Goal: Task Accomplishment & Management: Use online tool/utility

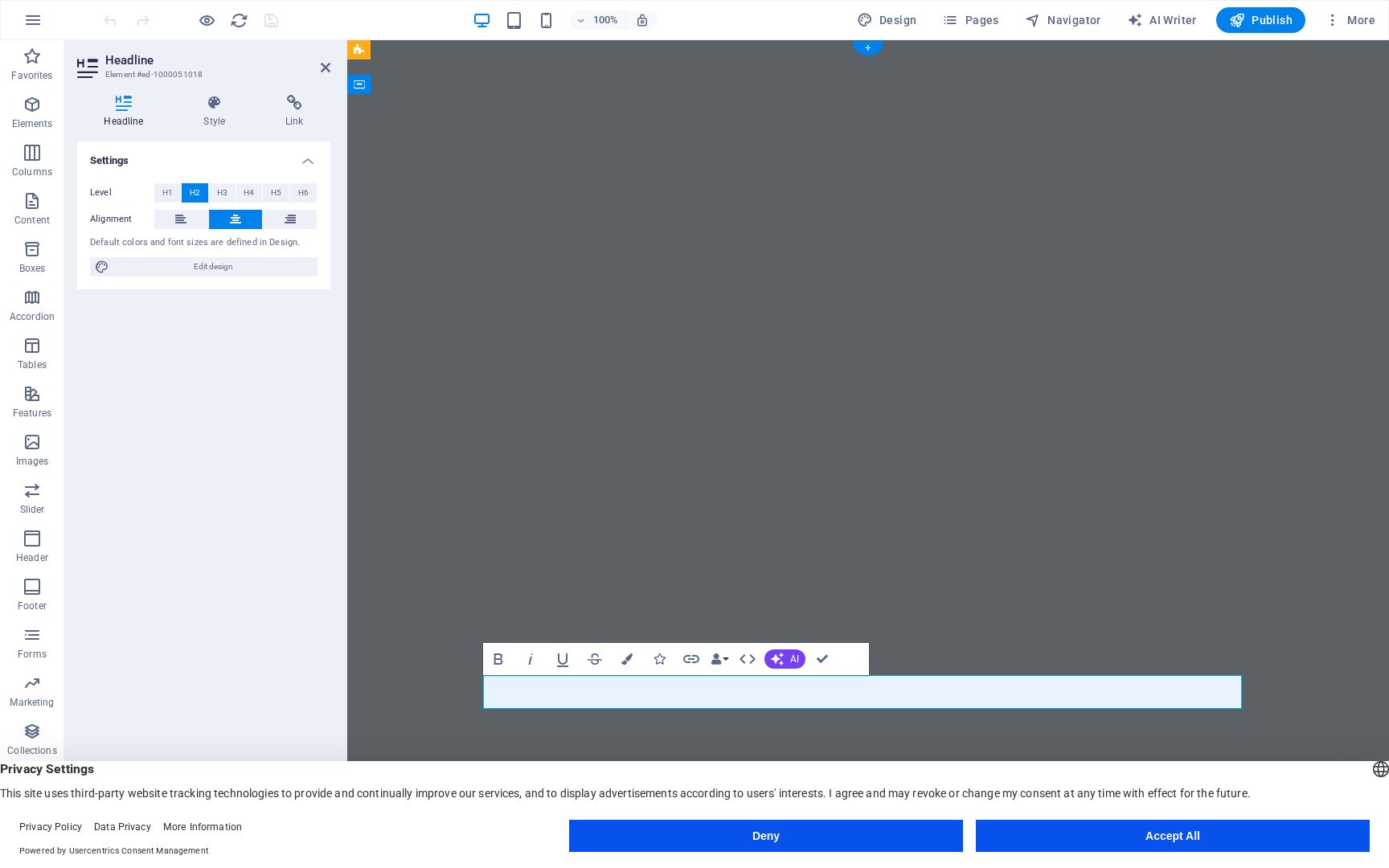
drag, startPoint x: 811, startPoint y: 693, endPoint x: 716, endPoint y: 692, distance: 95.0
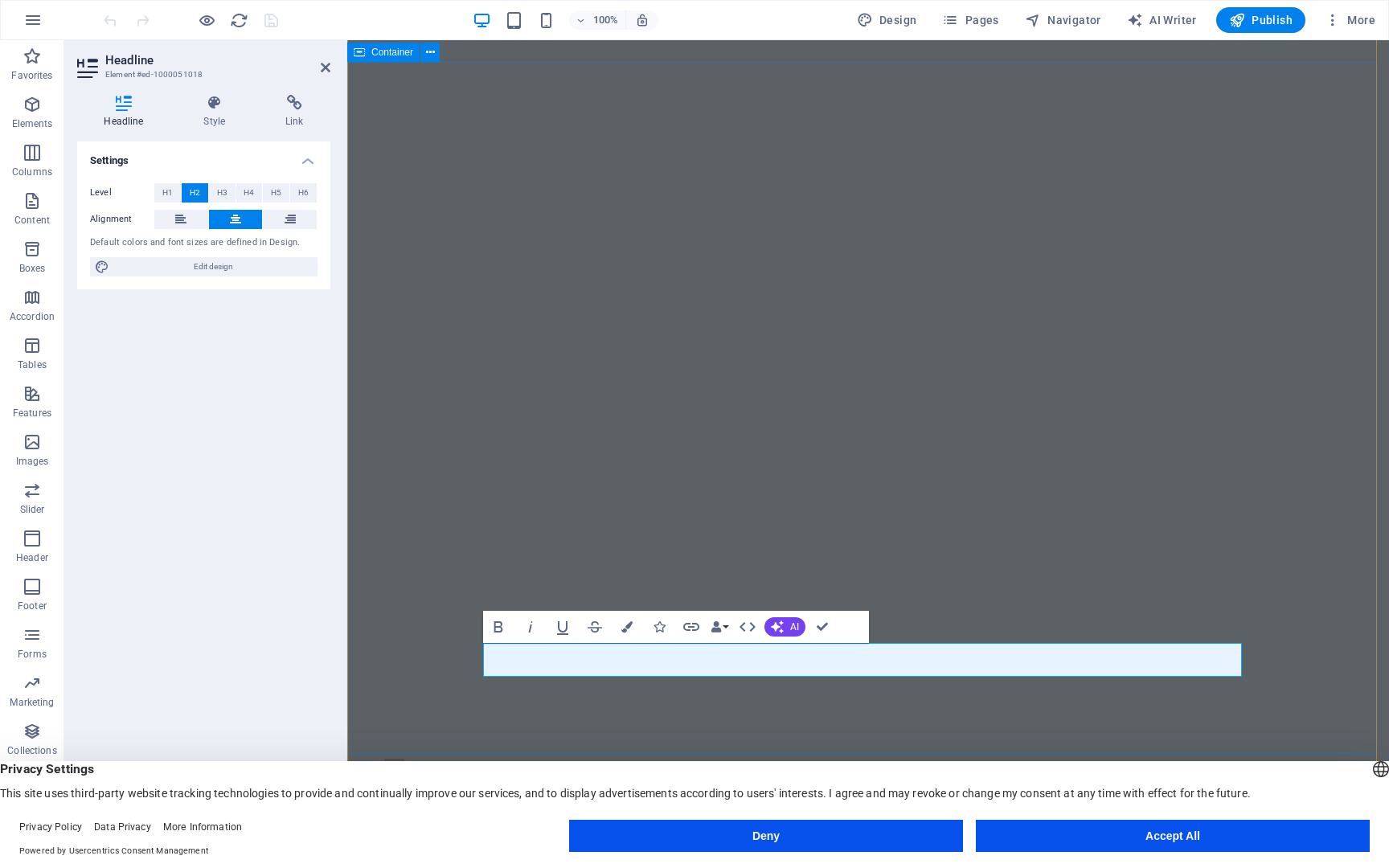
scroll to position [41, 0]
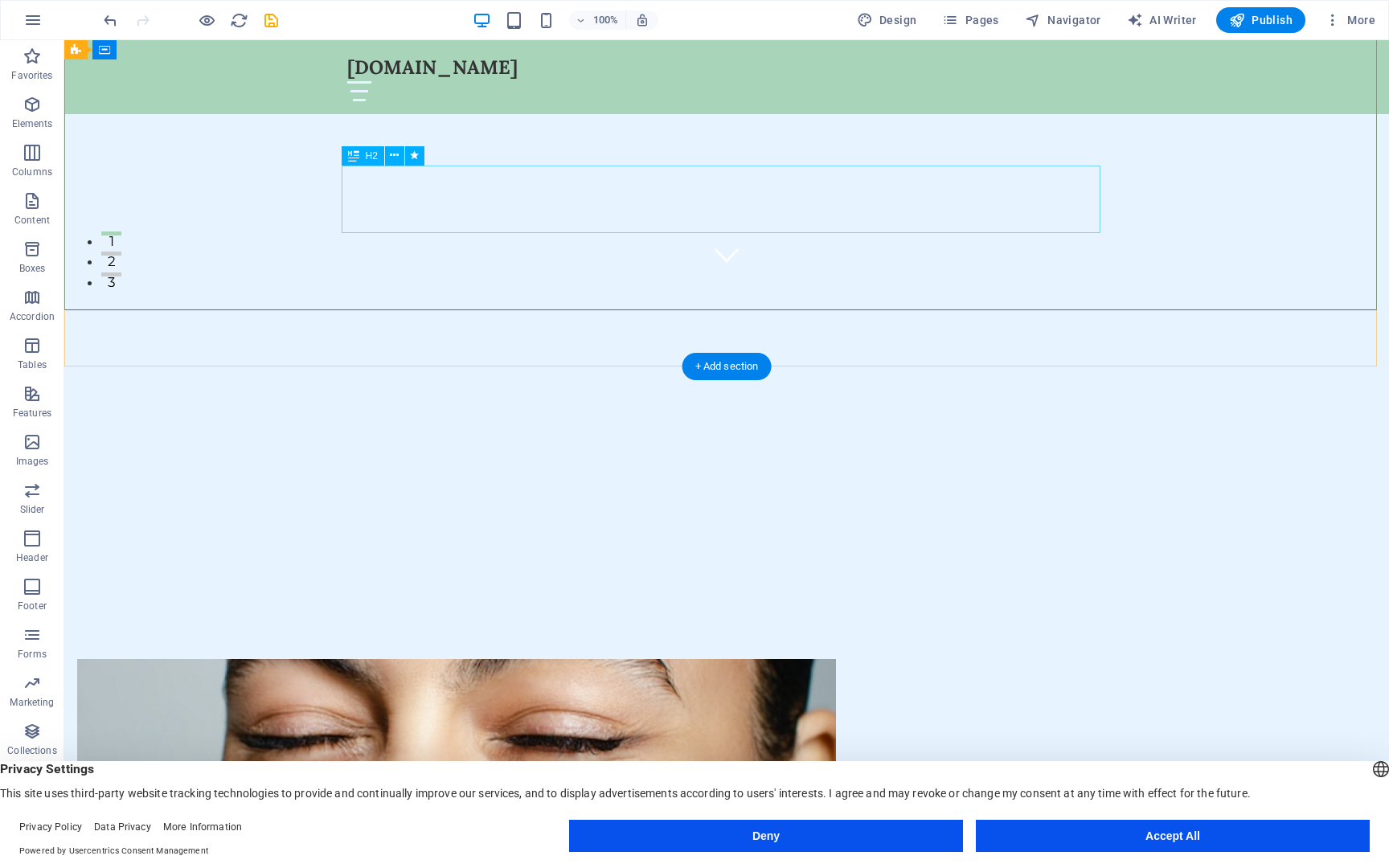
scroll to position [621, 0]
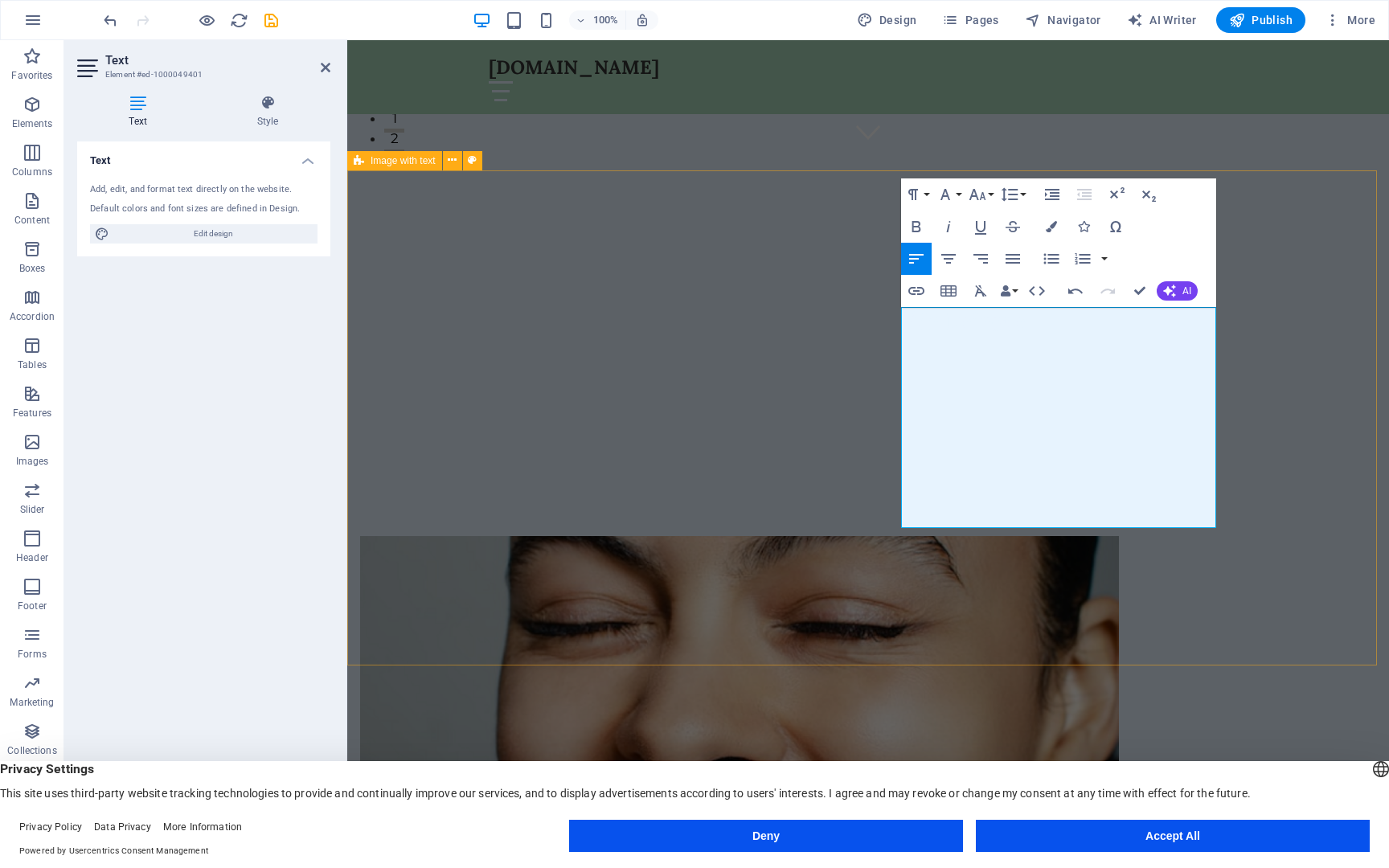
scroll to position [723, 0]
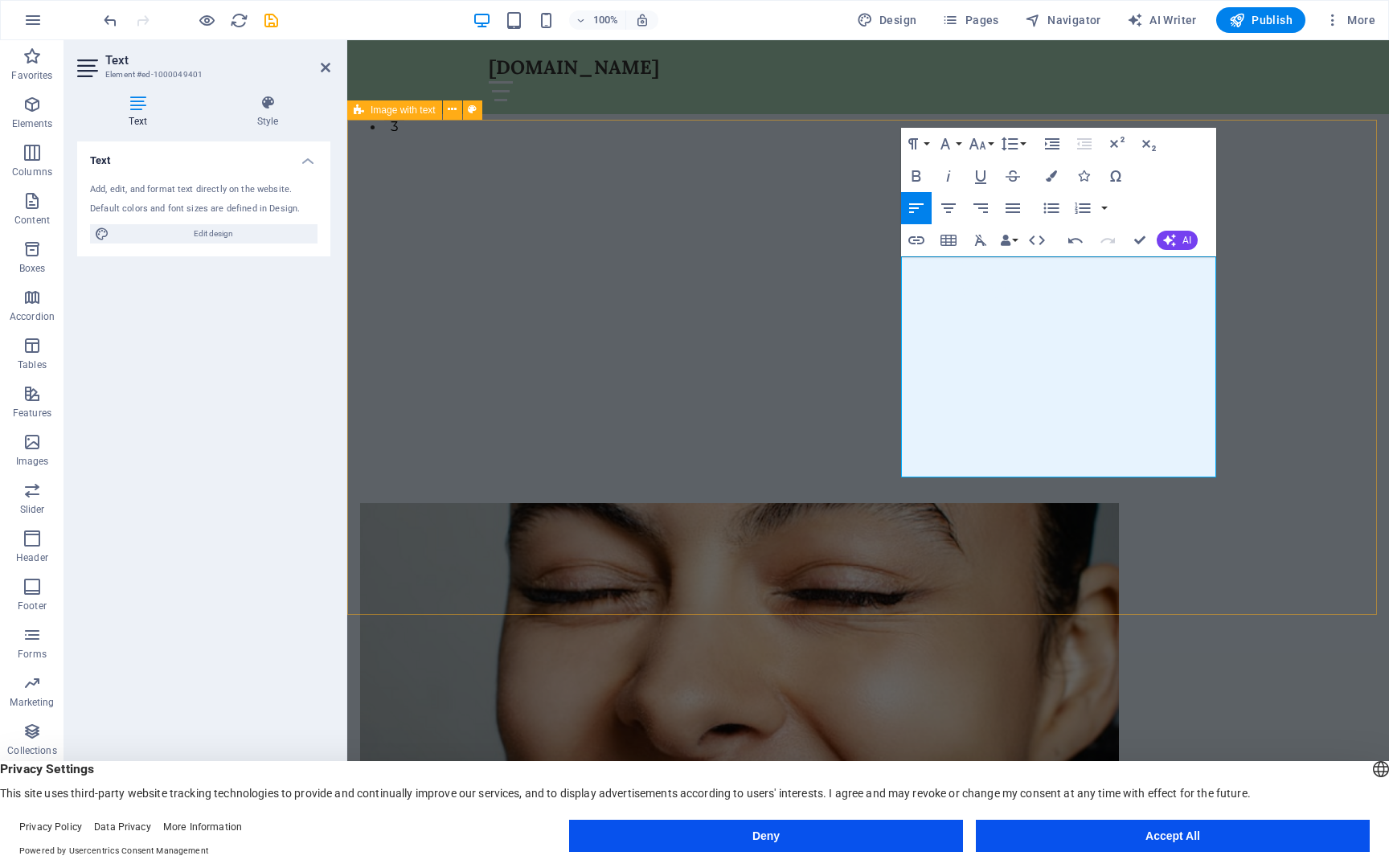
click at [1318, 586] on div "Drop content here or Add elements Paste clipboard About Us At Fiaclóir Feirste,…" at bounding box center [868, 874] width 1042 height 870
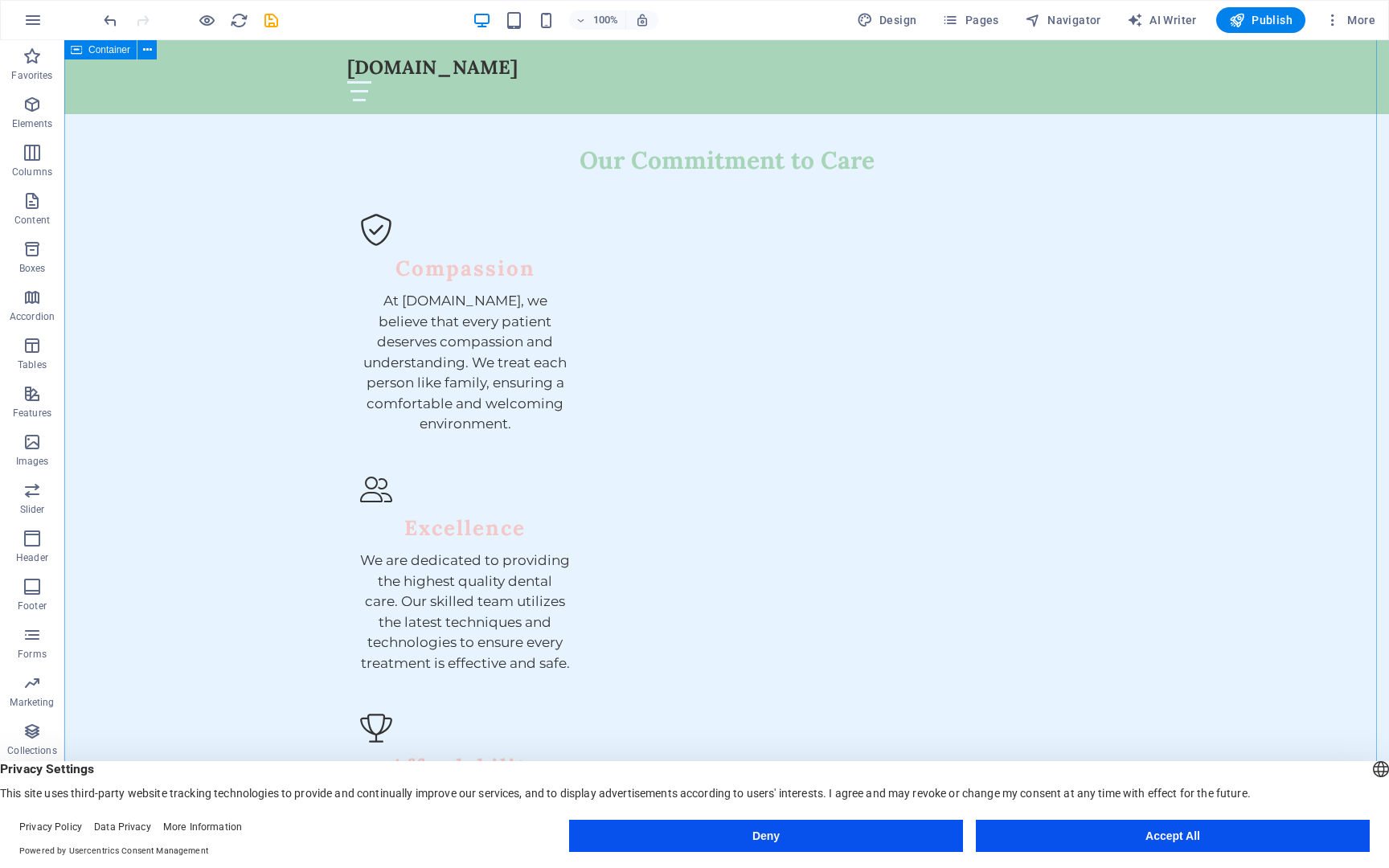
scroll to position [1954, 0]
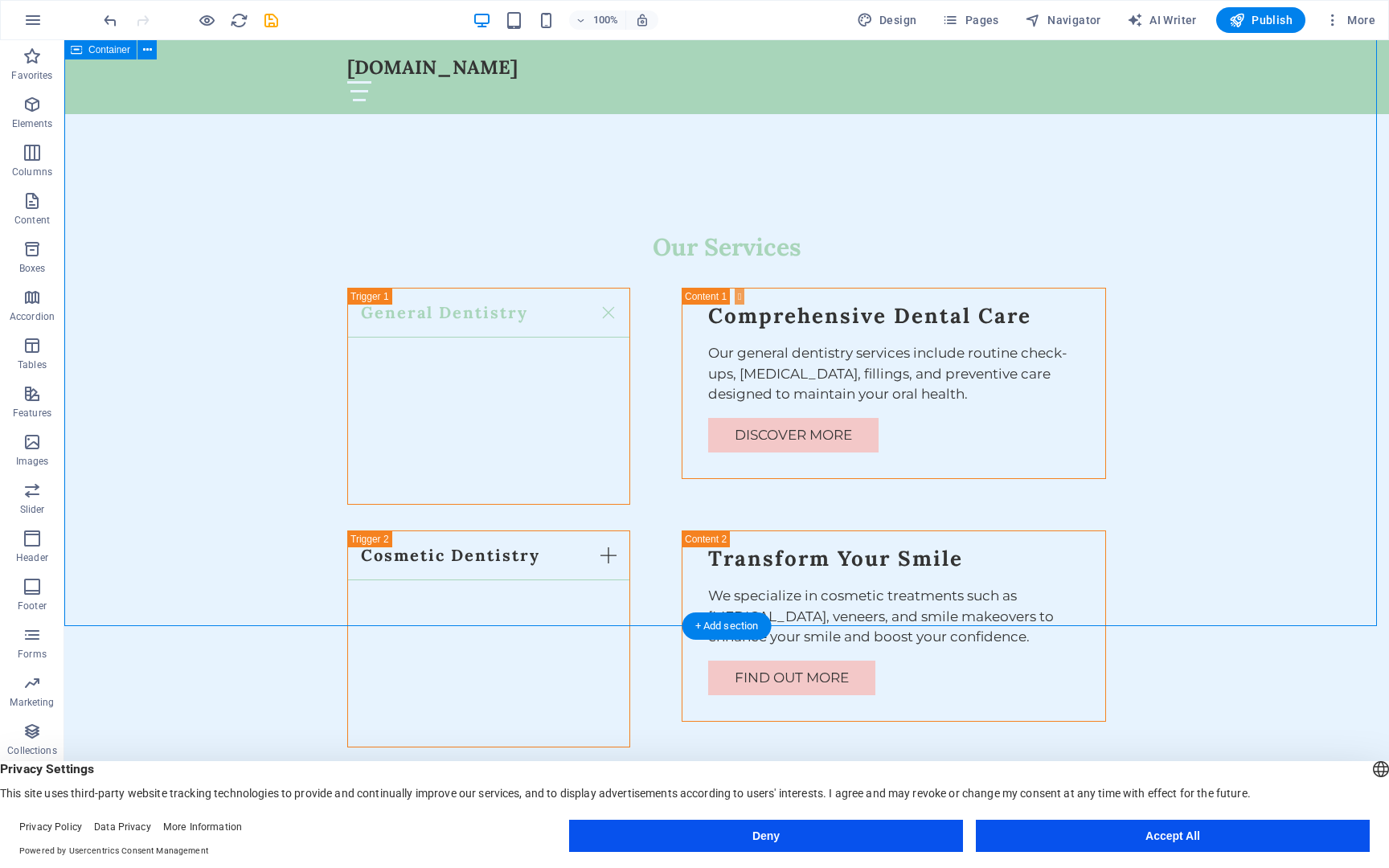
scroll to position [2788, 0]
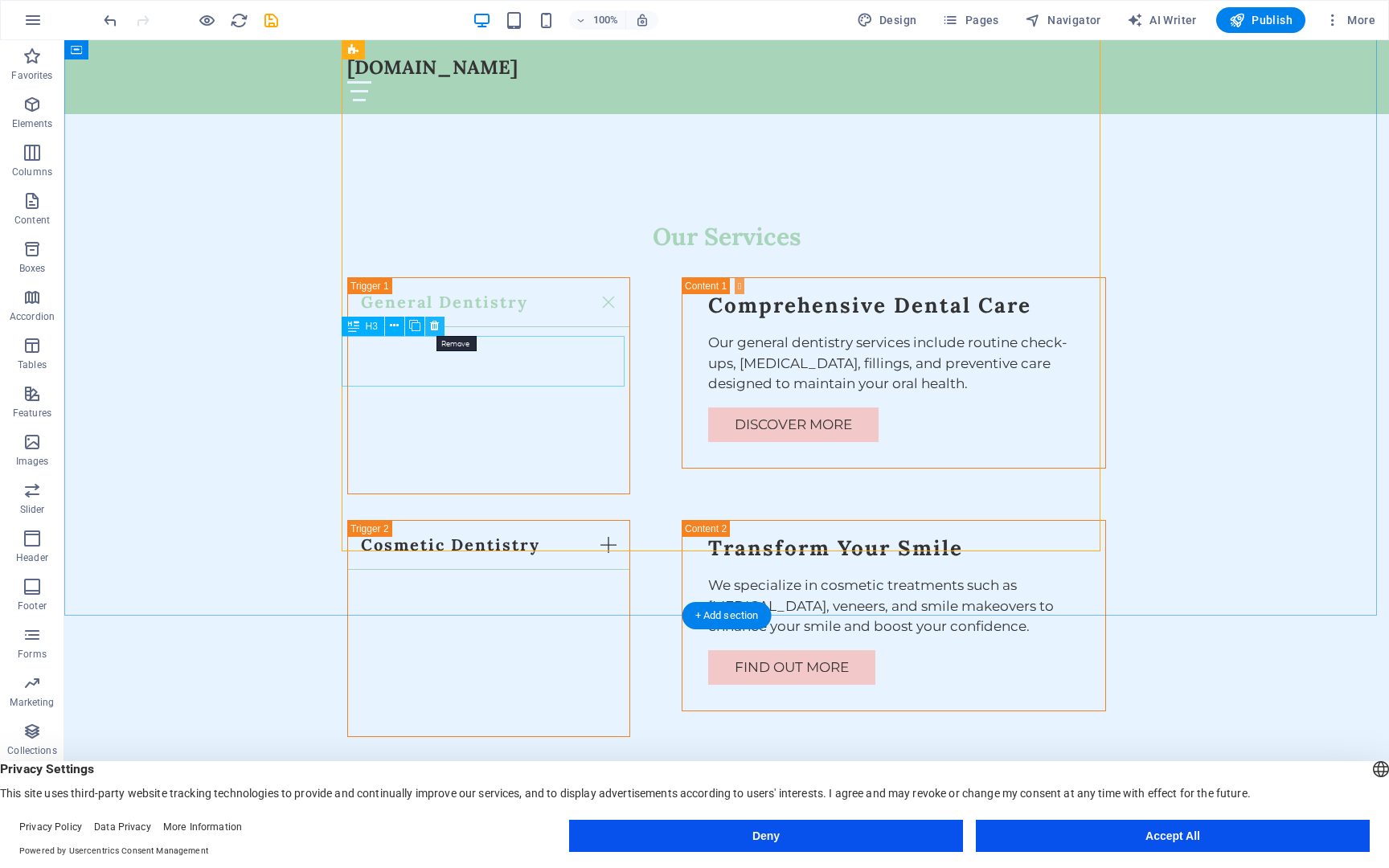
click at [433, 323] on icon at bounding box center [435, 326] width 9 height 17
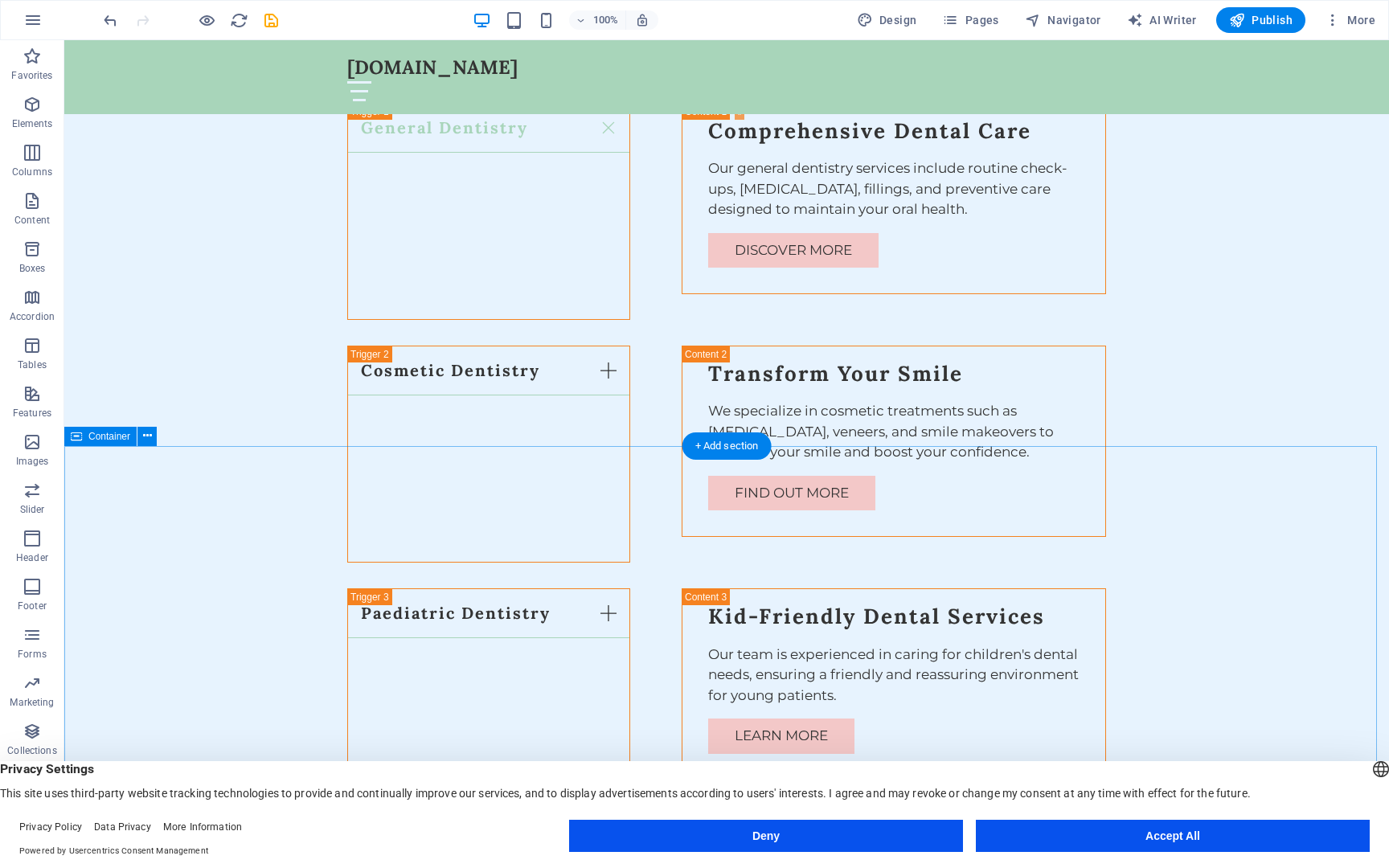
scroll to position [2962, 0]
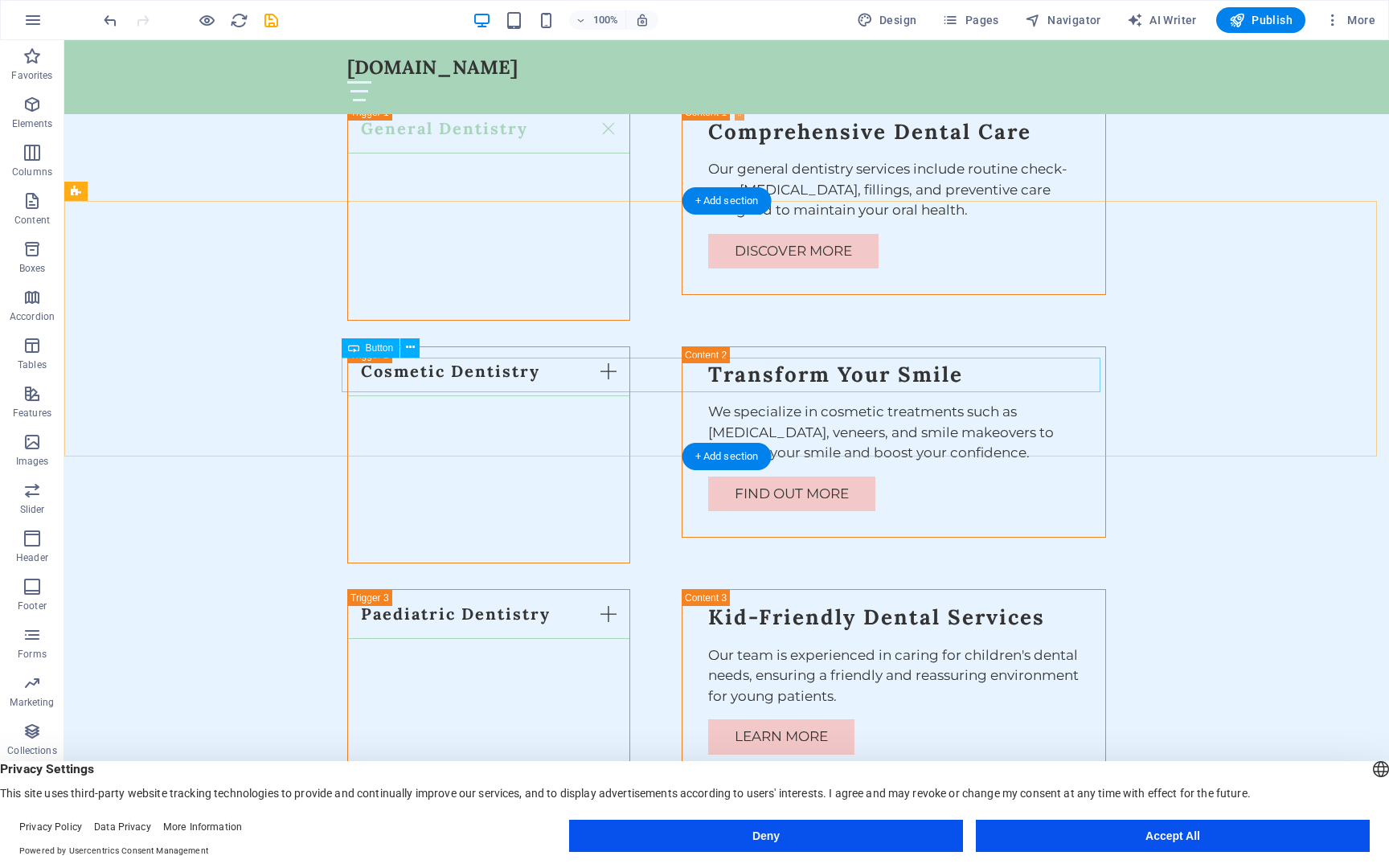
click at [411, 351] on icon at bounding box center [410, 348] width 9 height 17
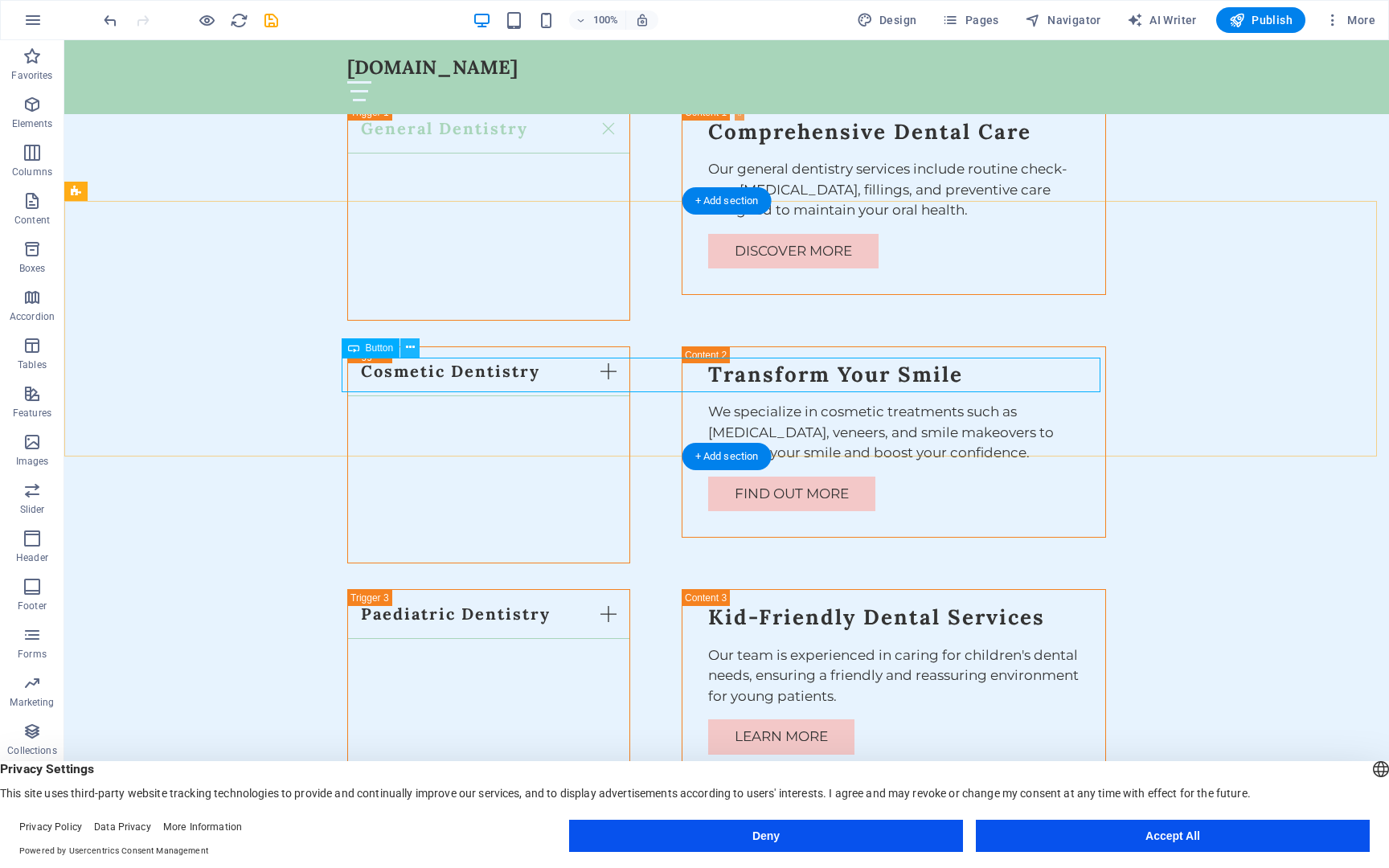
click at [409, 344] on icon at bounding box center [410, 348] width 9 height 17
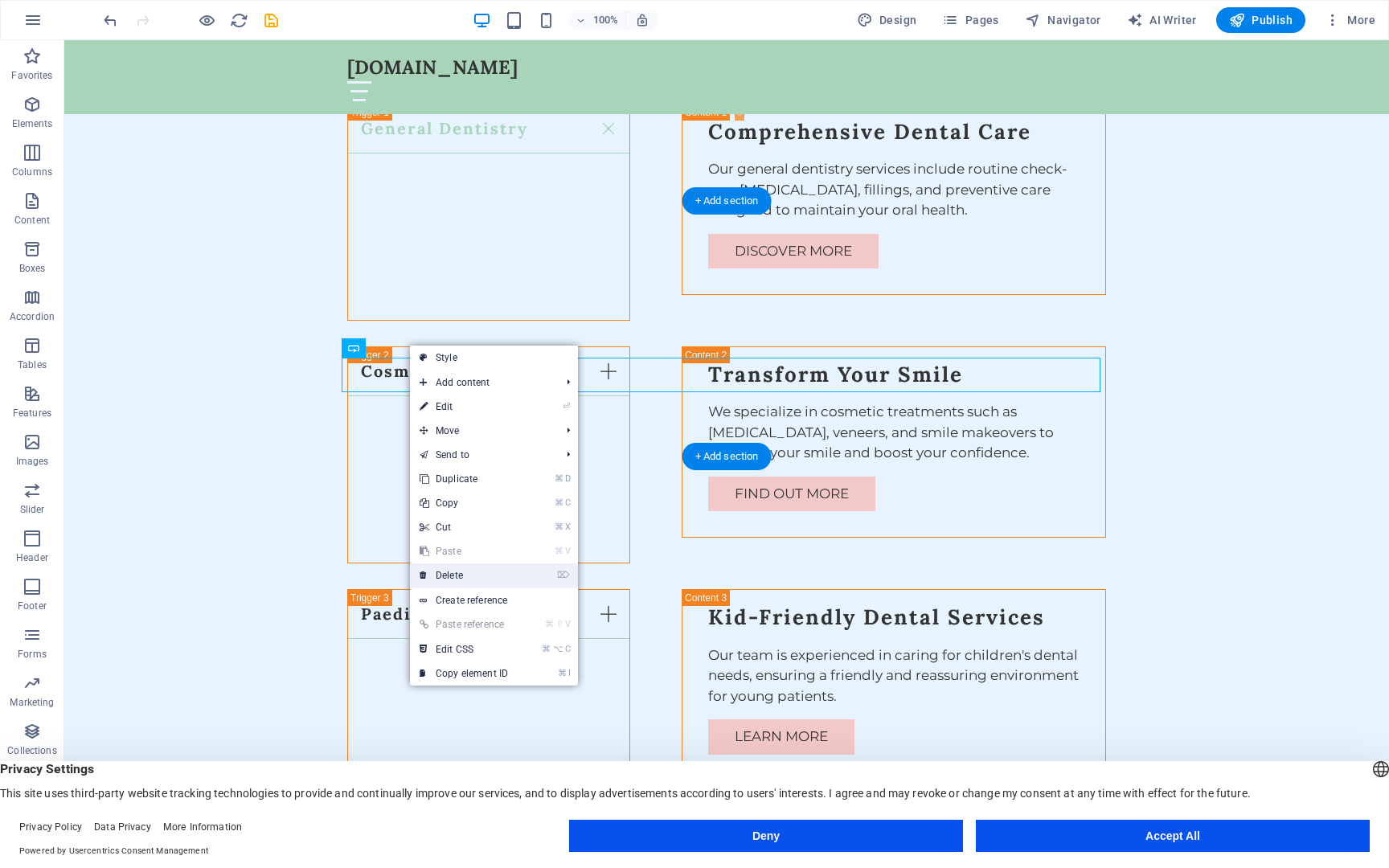
click at [495, 570] on link "⌦ Delete" at bounding box center [464, 576] width 108 height 24
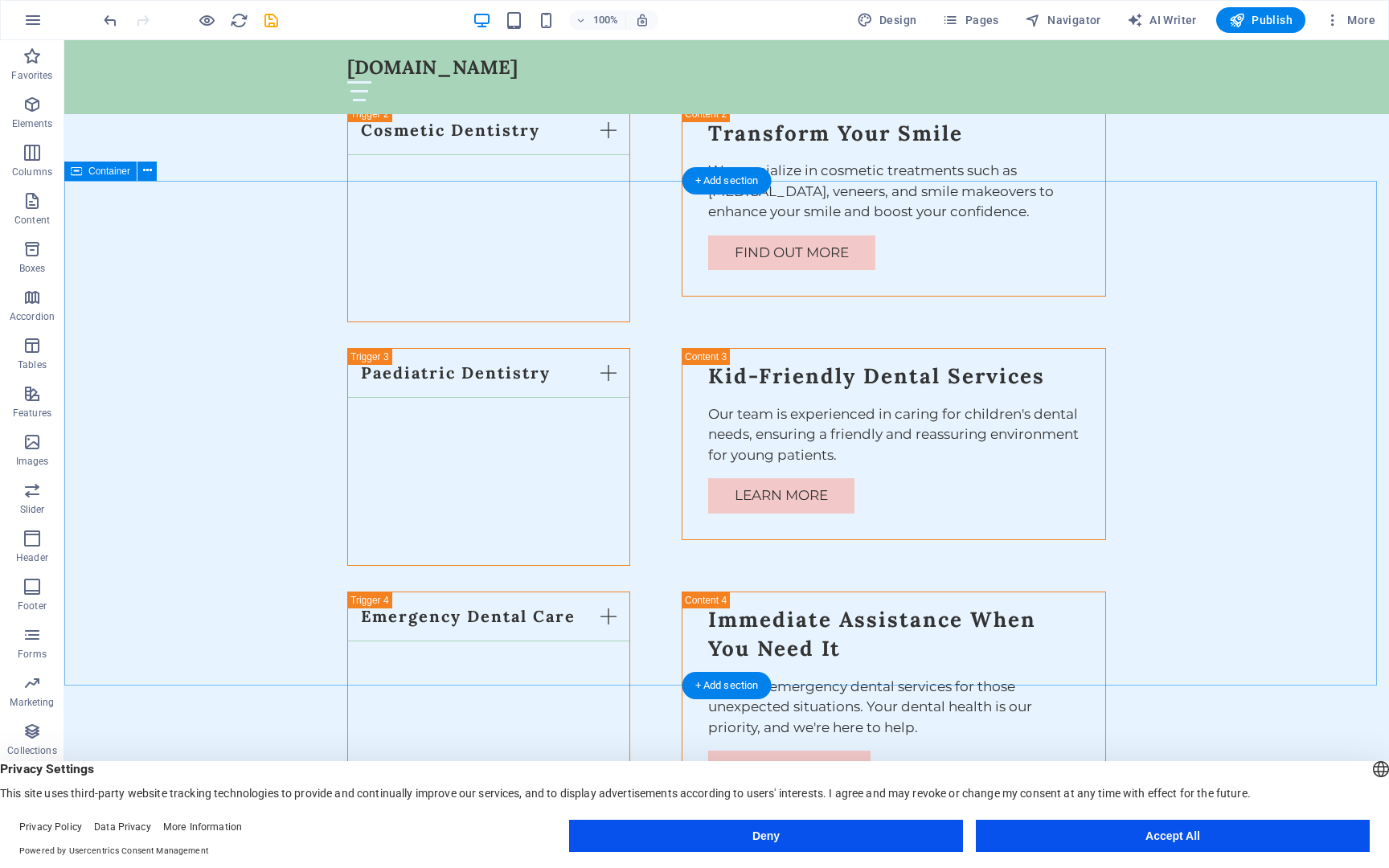
scroll to position [3205, 0]
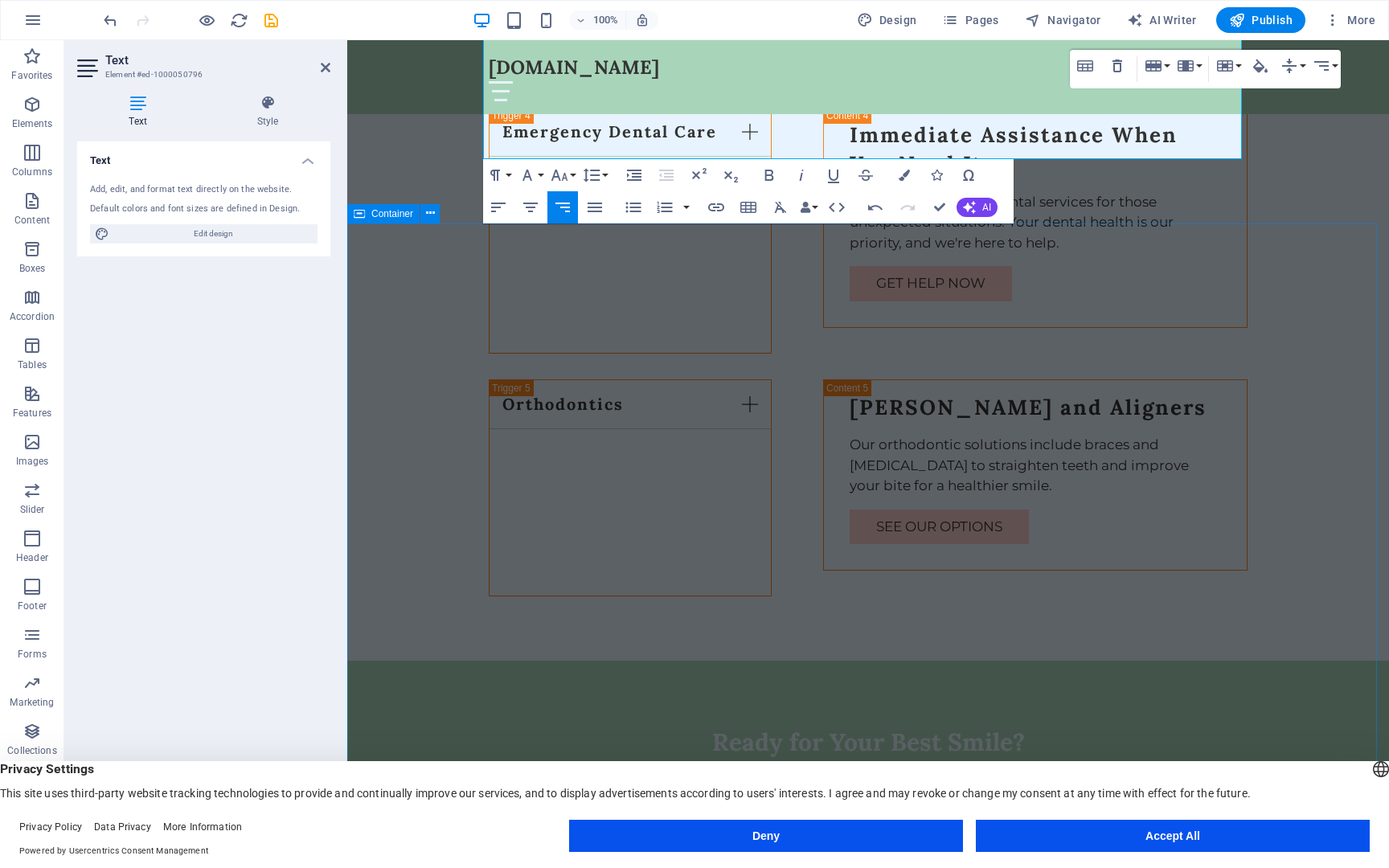
scroll to position [3682, 0]
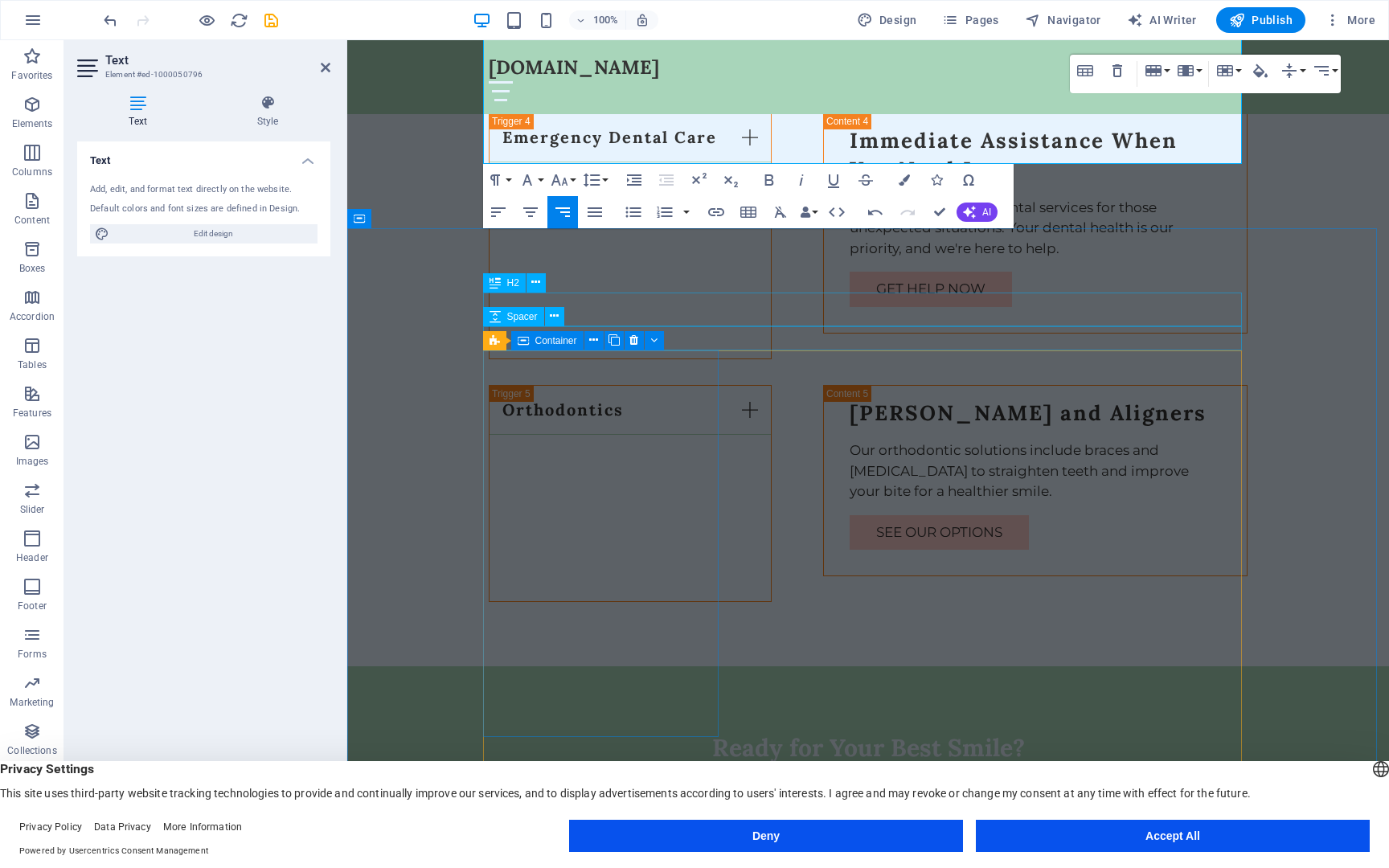
click at [505, 311] on div "Spacer" at bounding box center [513, 317] width 61 height 19
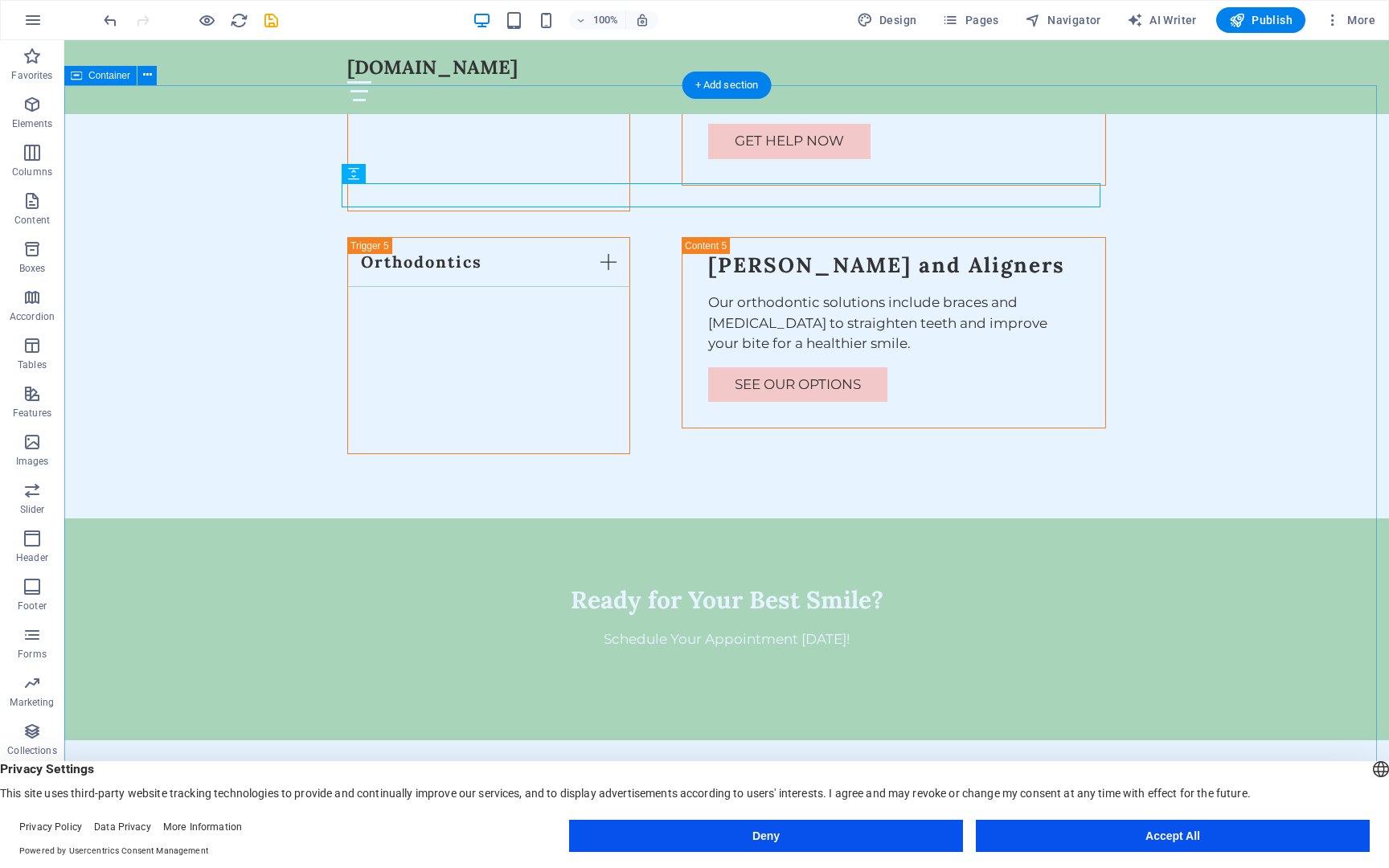
scroll to position [3834, 0]
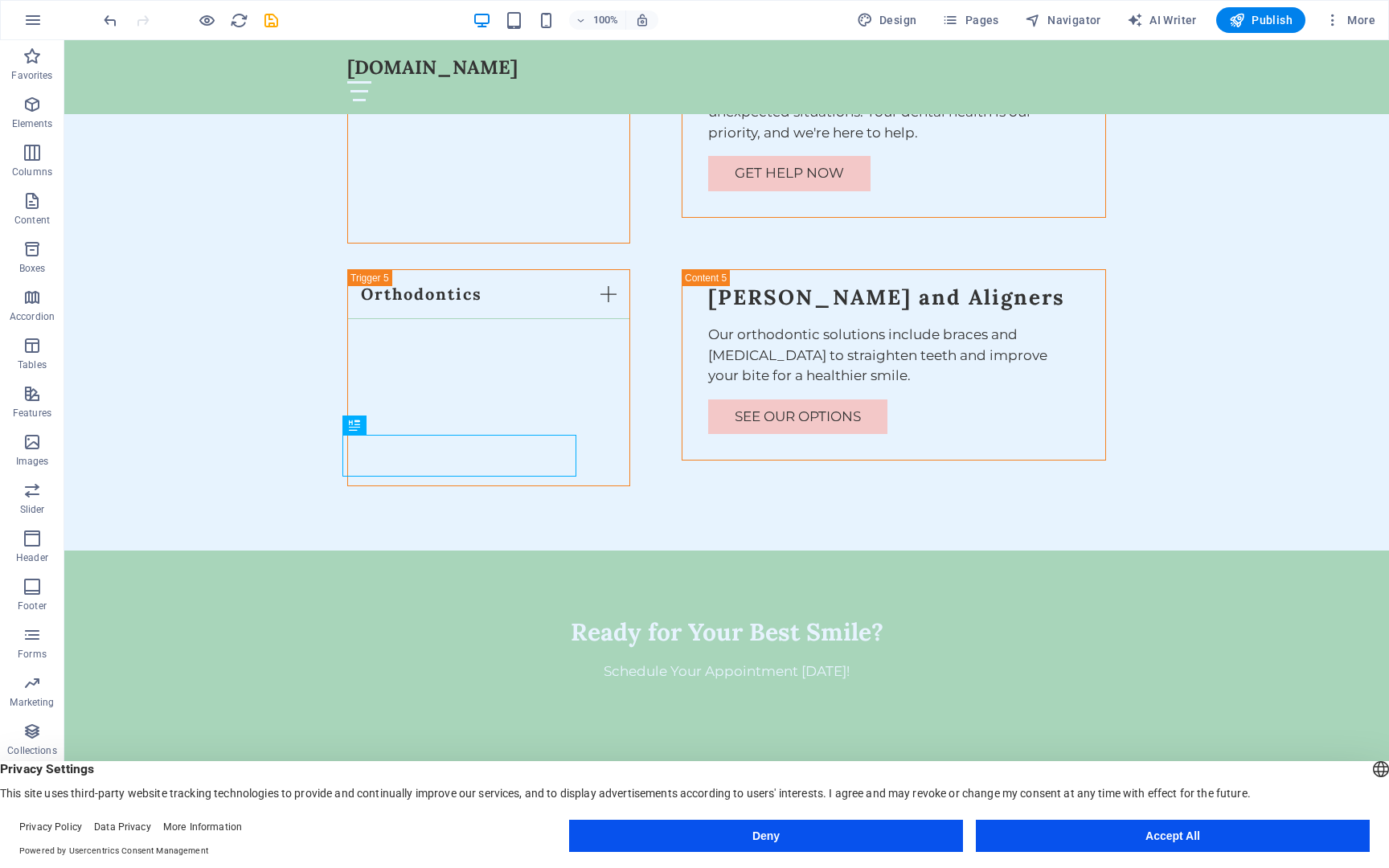
scroll to position [3794, 0]
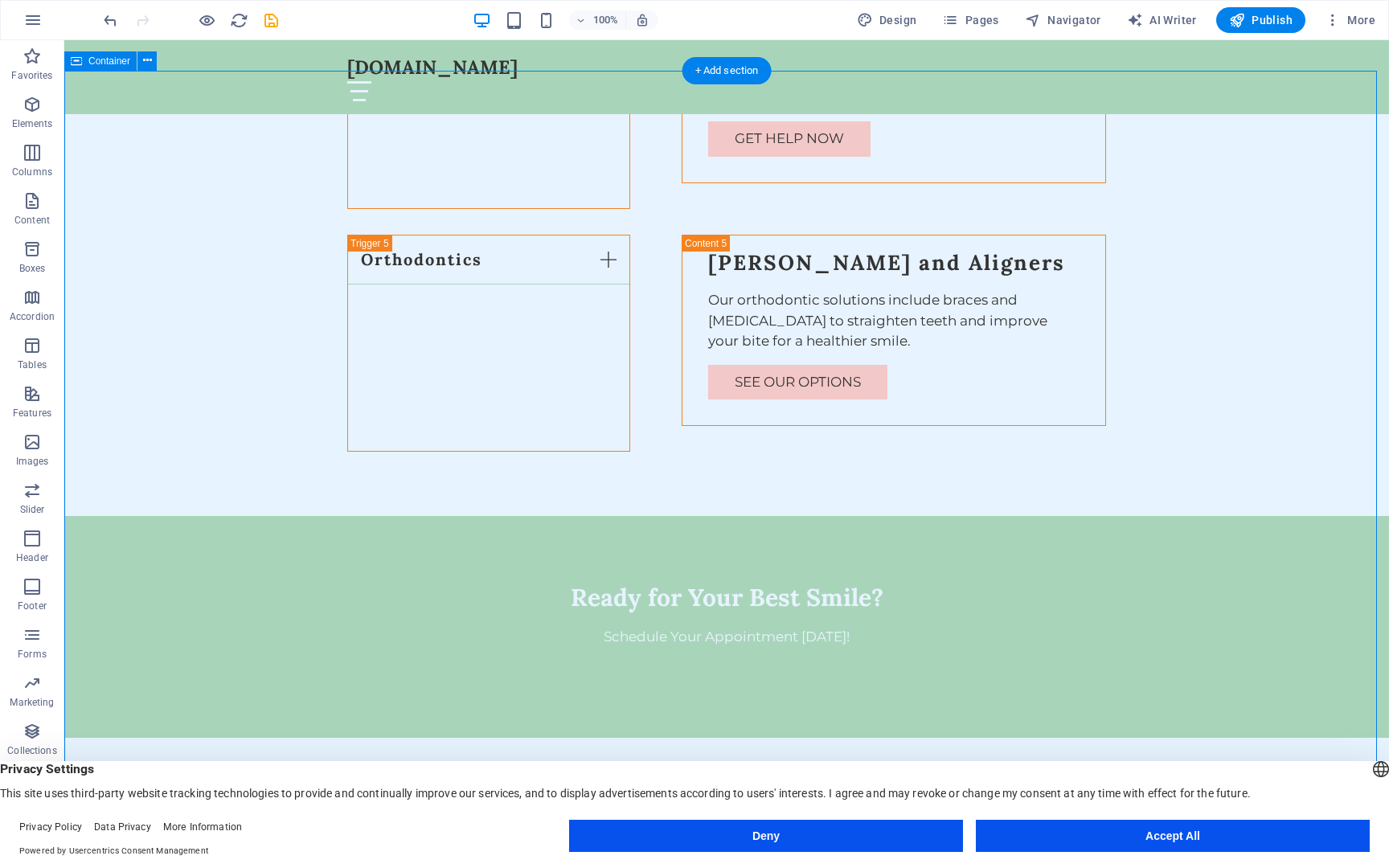
scroll to position [3843, 0]
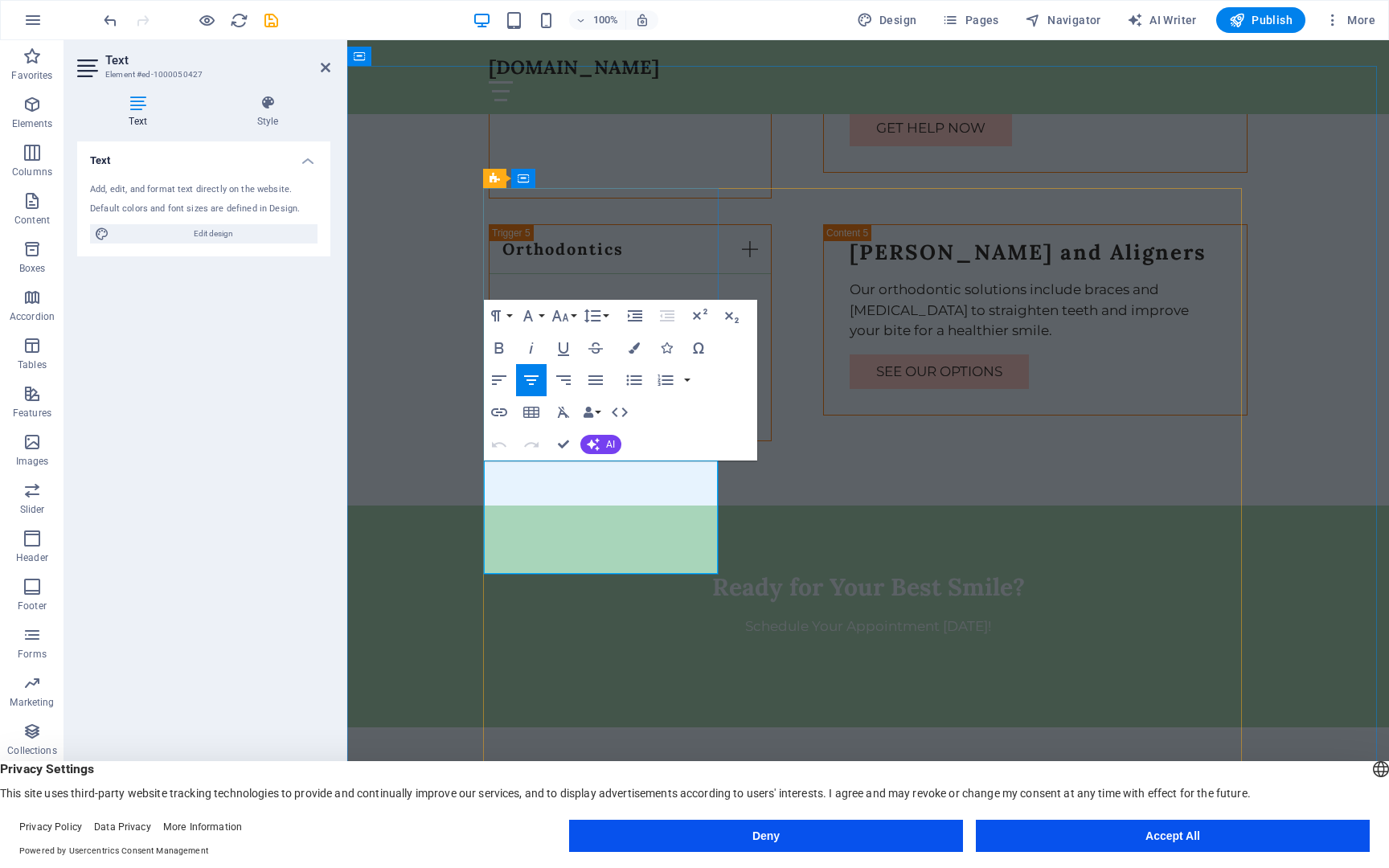
drag, startPoint x: 502, startPoint y: 533, endPoint x: 649, endPoint y: 554, distance: 148.5
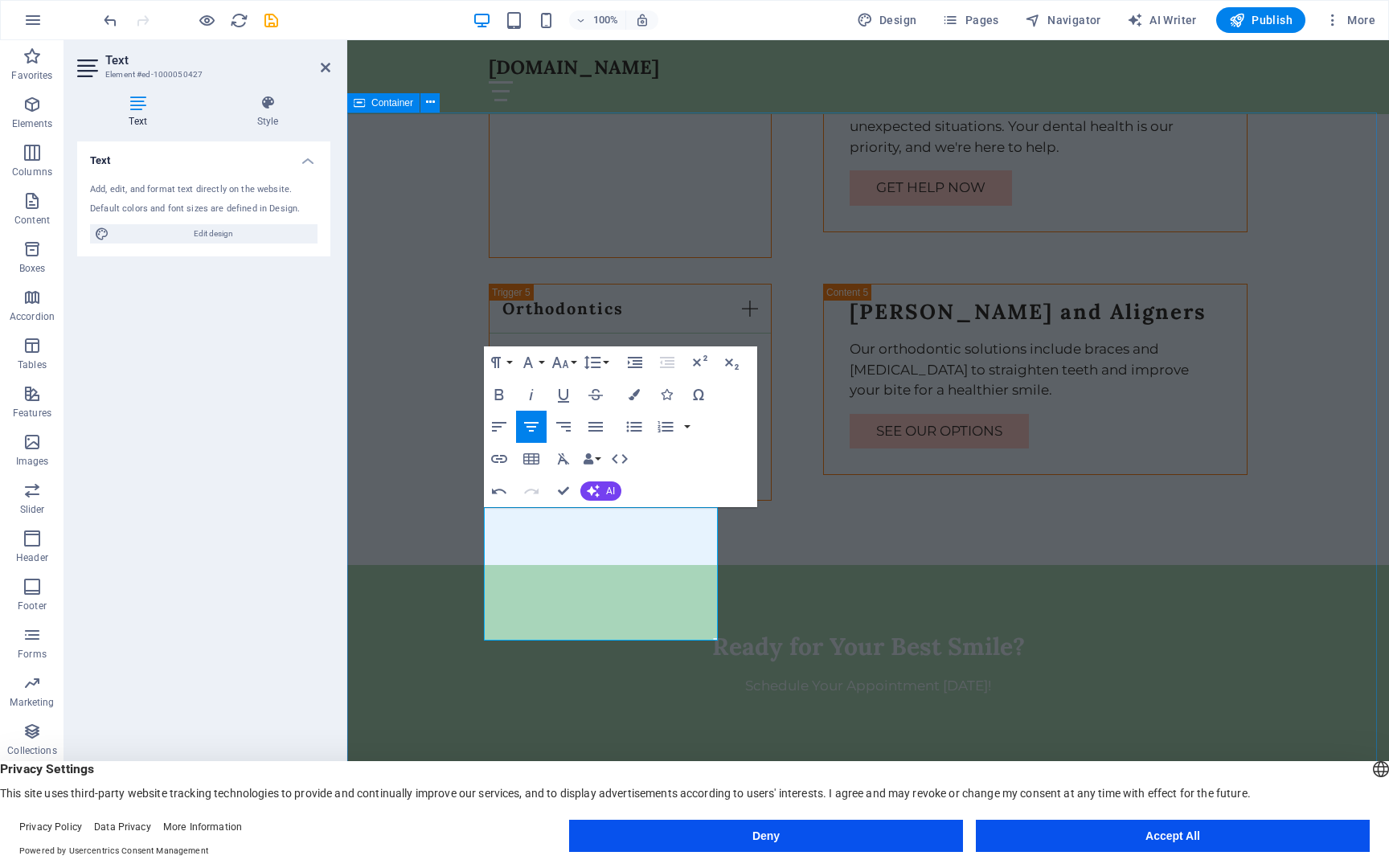
scroll to position [3775, 0]
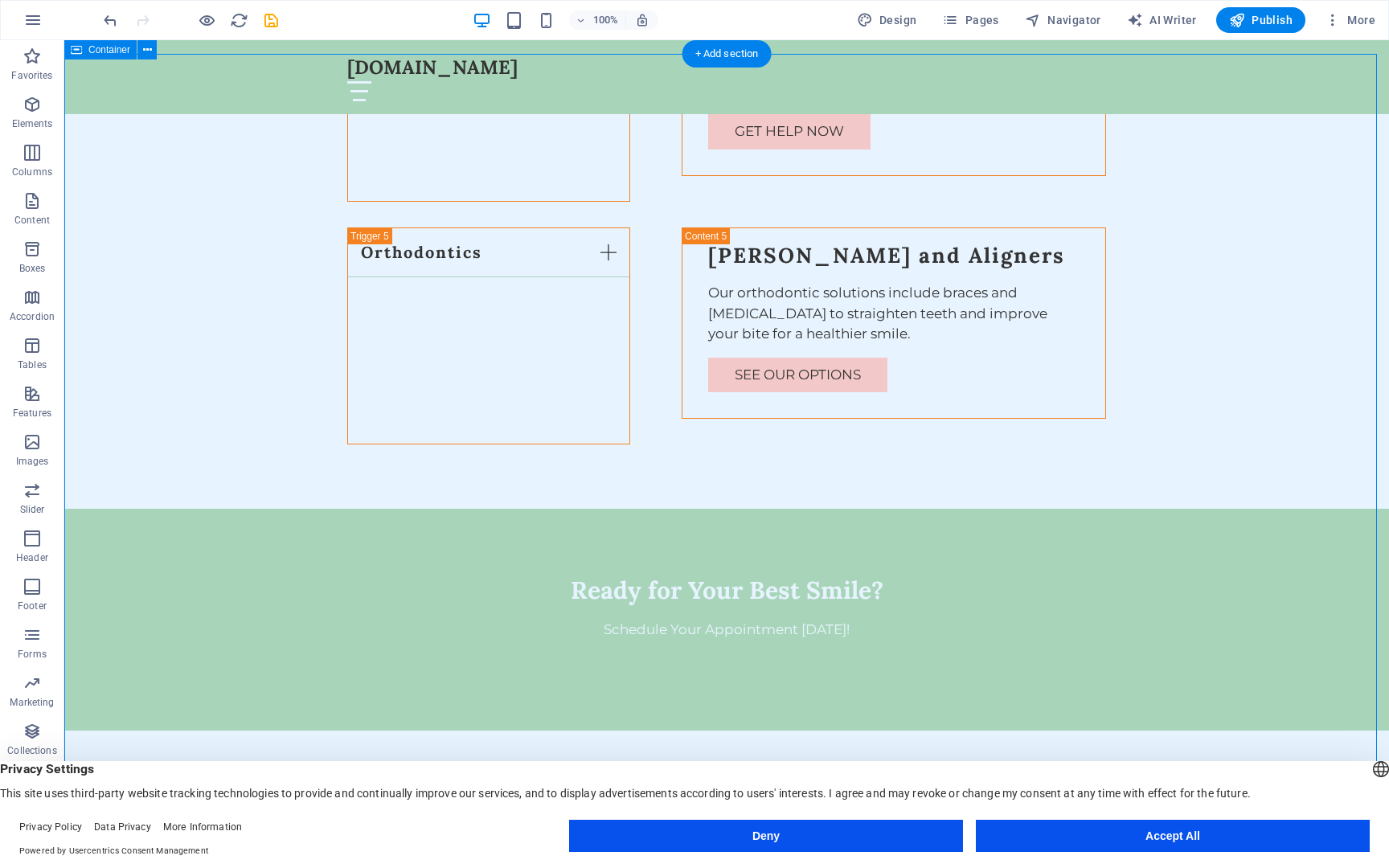
scroll to position [3828, 0]
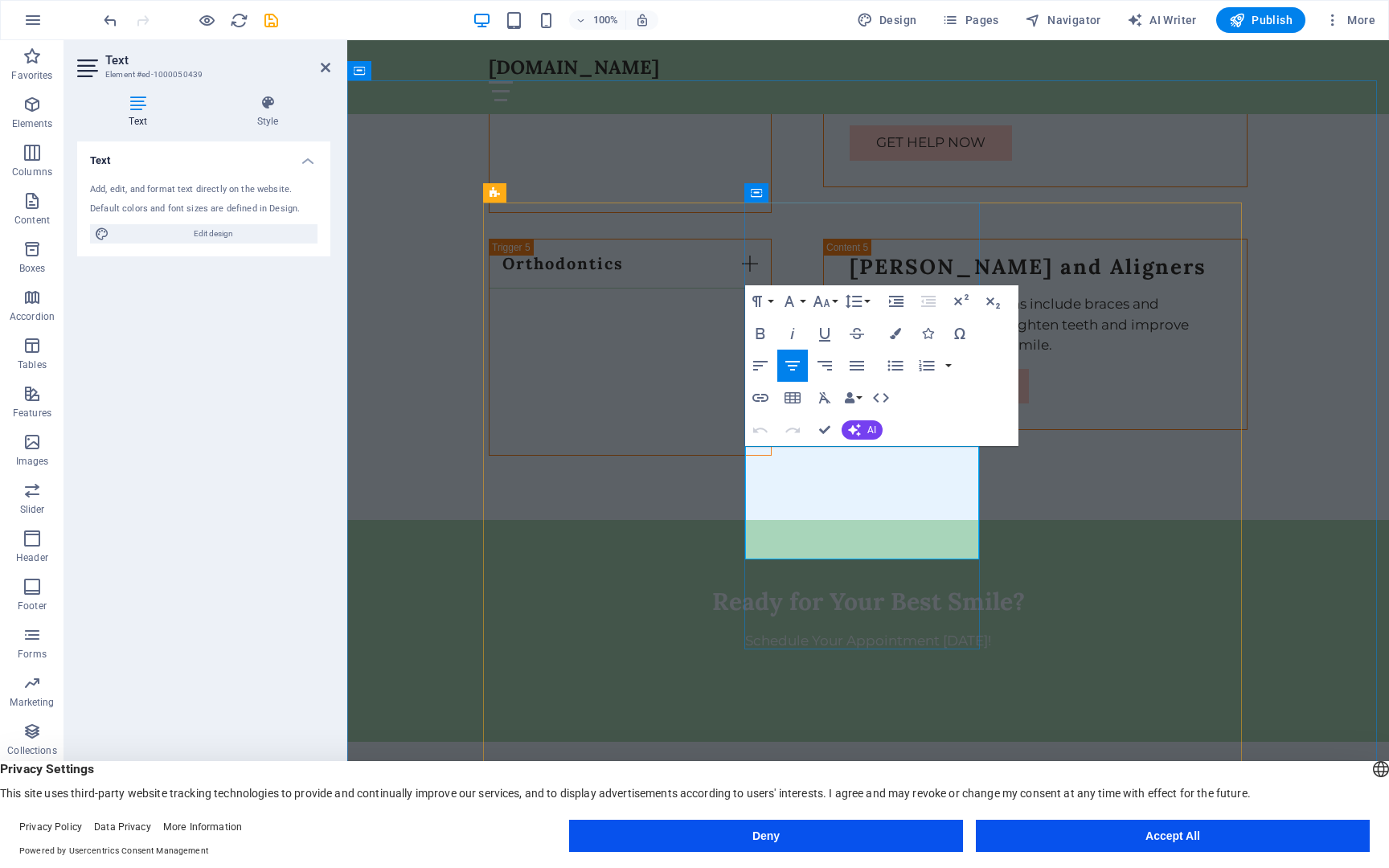
drag, startPoint x: 874, startPoint y: 456, endPoint x: 820, endPoint y: 480, distance: 59.1
click at [957, 300] on icon "button" at bounding box center [962, 300] width 15 height 11
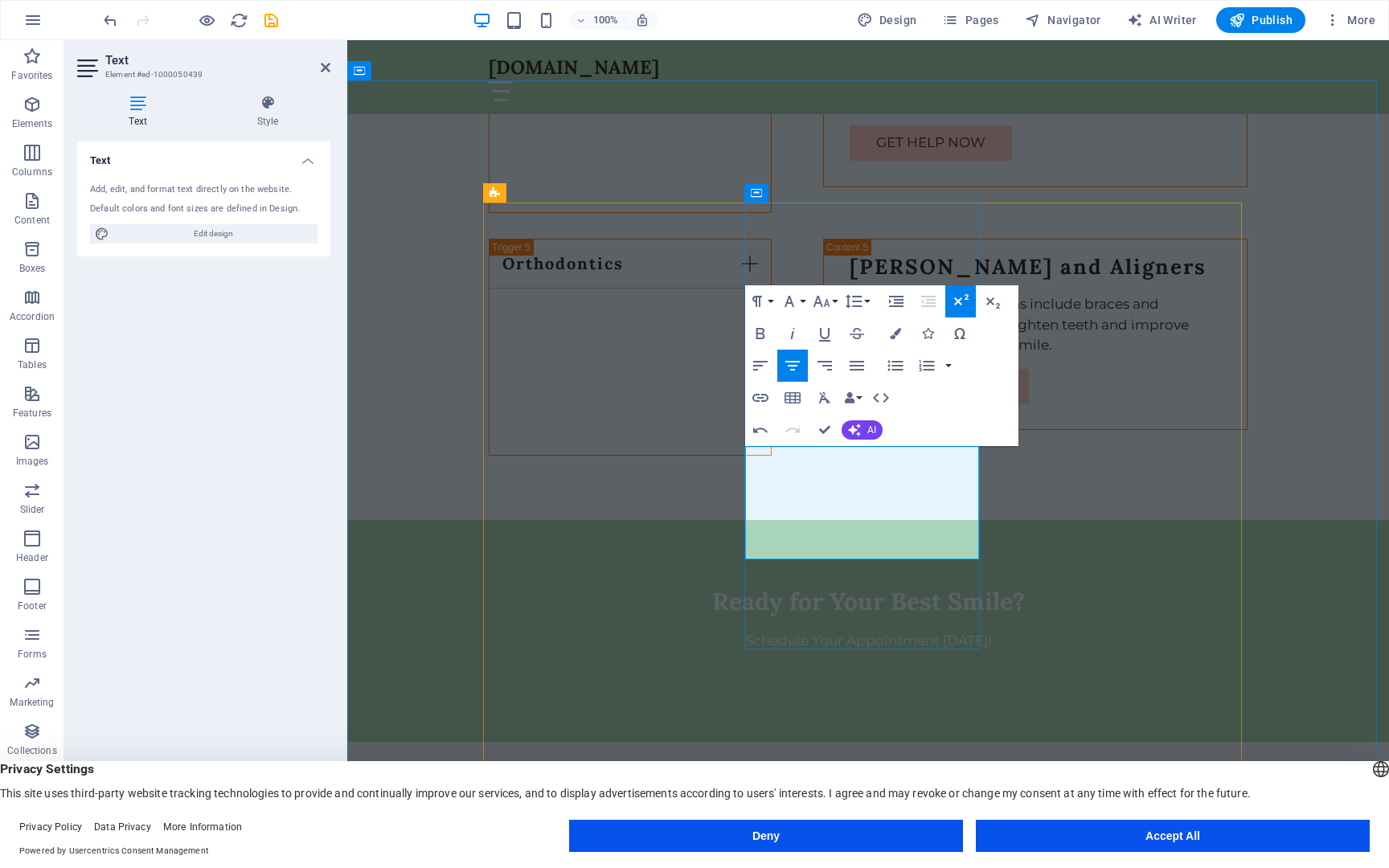
drag, startPoint x: 836, startPoint y: 499, endPoint x: 943, endPoint y: 537, distance: 113.5
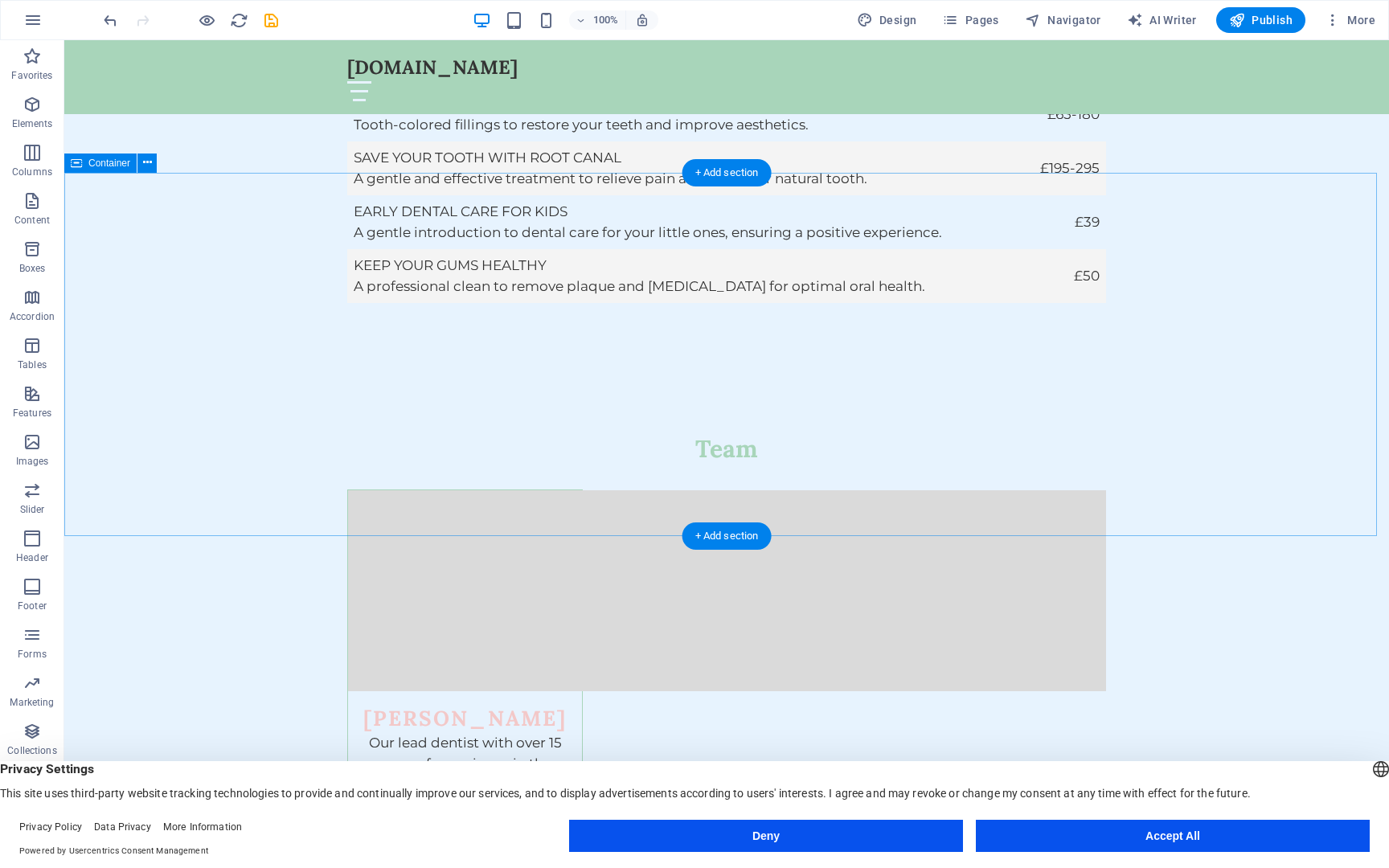
scroll to position [4667, 0]
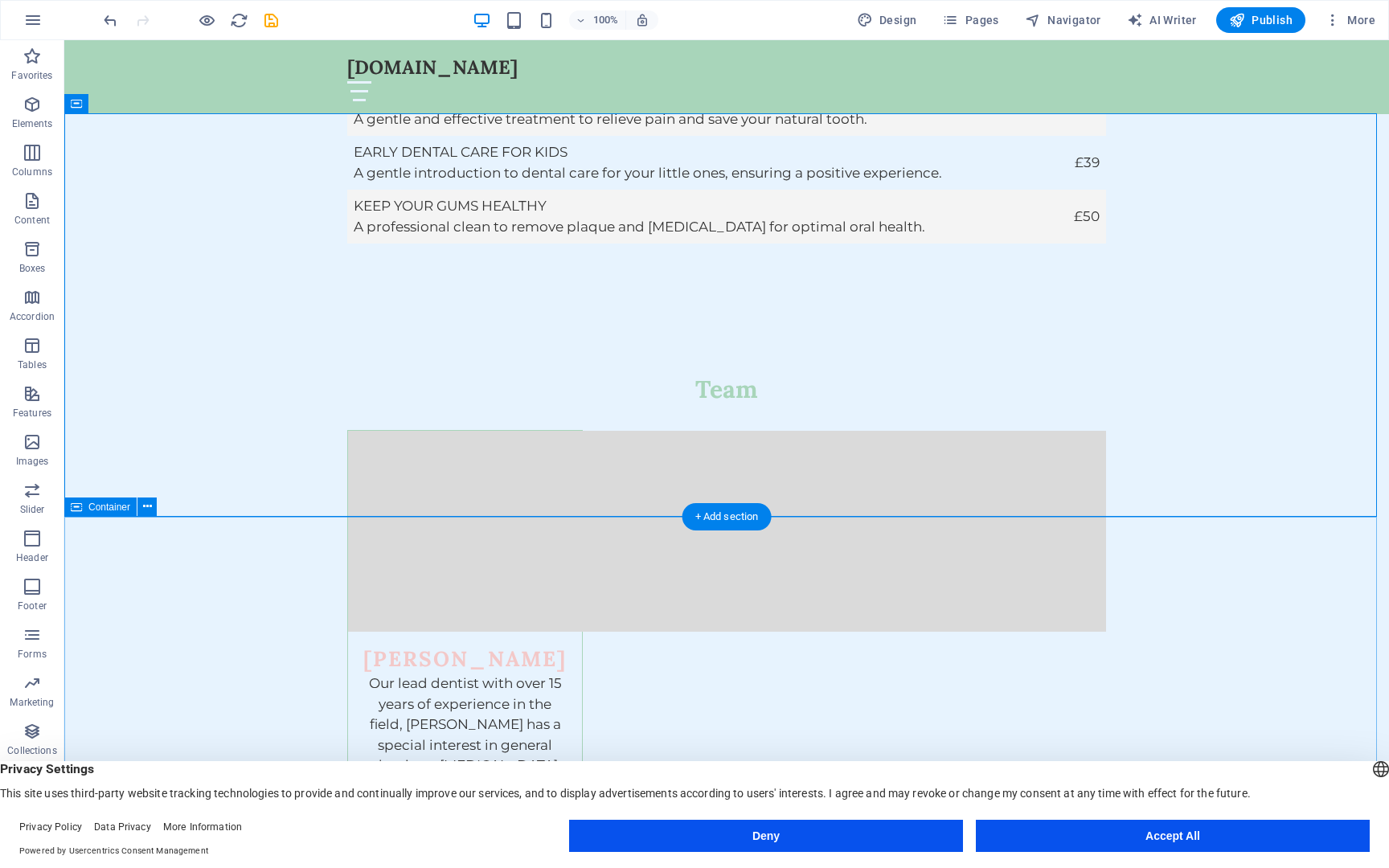
scroll to position [4640, 0]
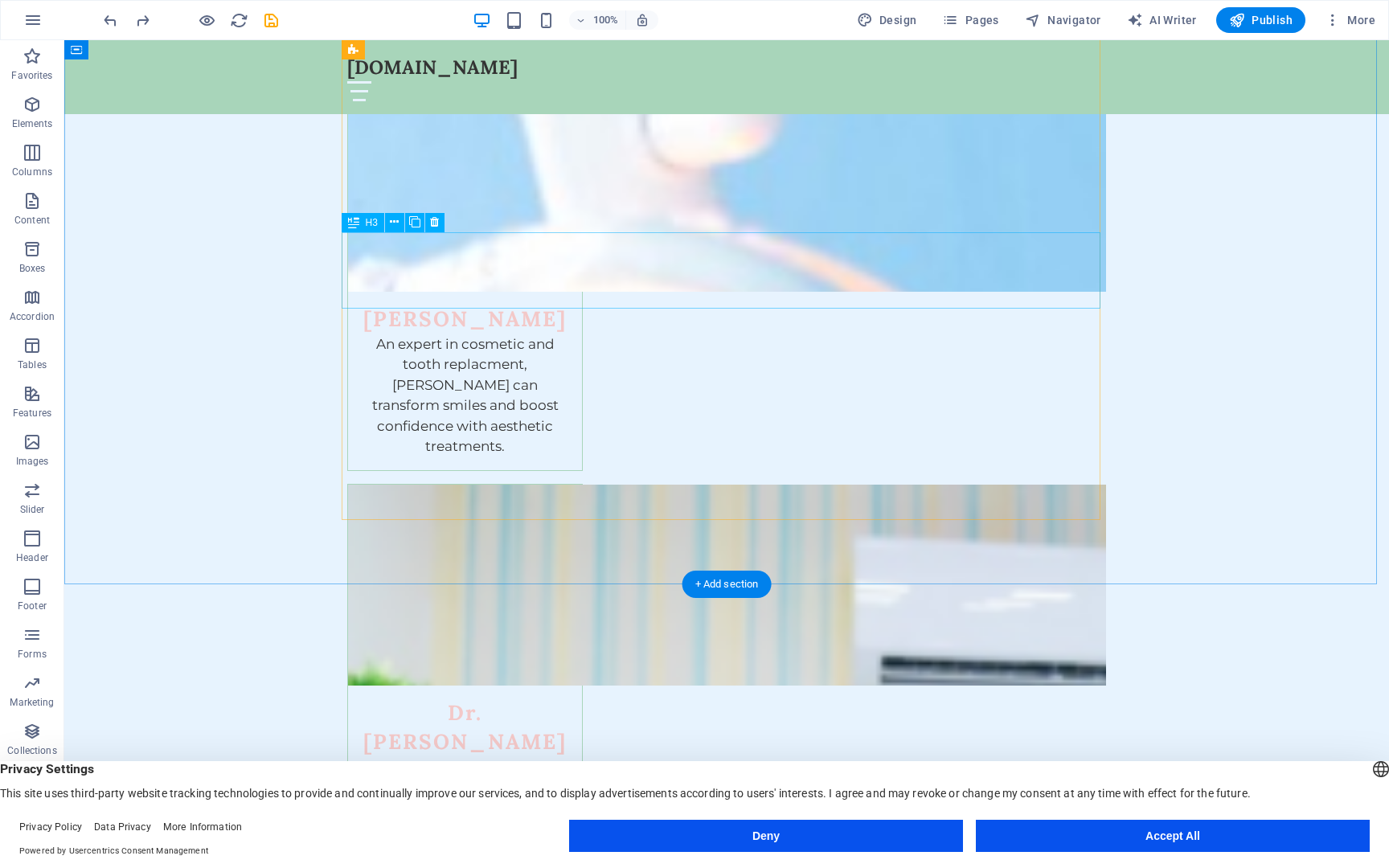
scroll to position [5951, 0]
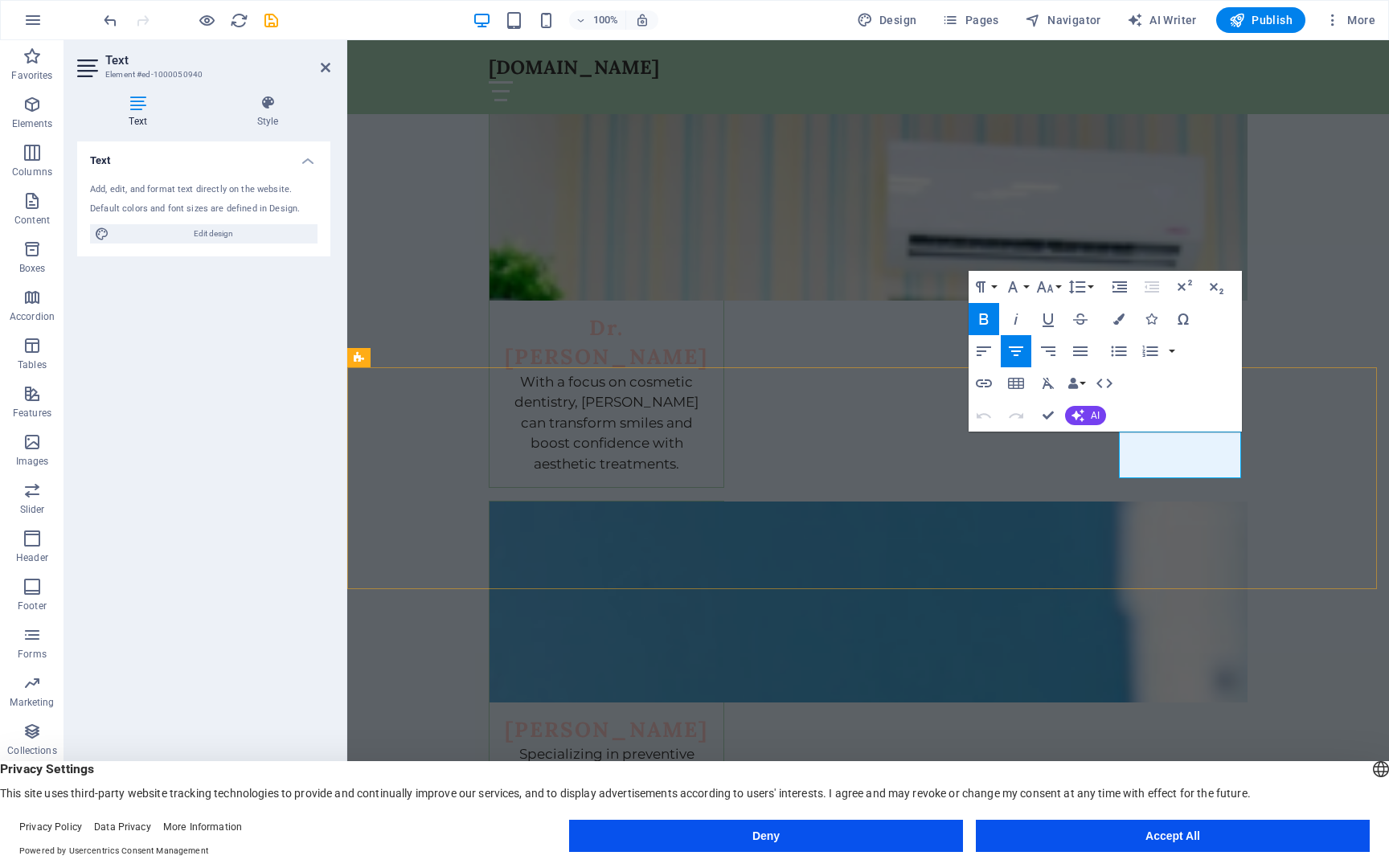
drag, startPoint x: 1232, startPoint y: 463, endPoint x: 1127, endPoint y: 469, distance: 105.2
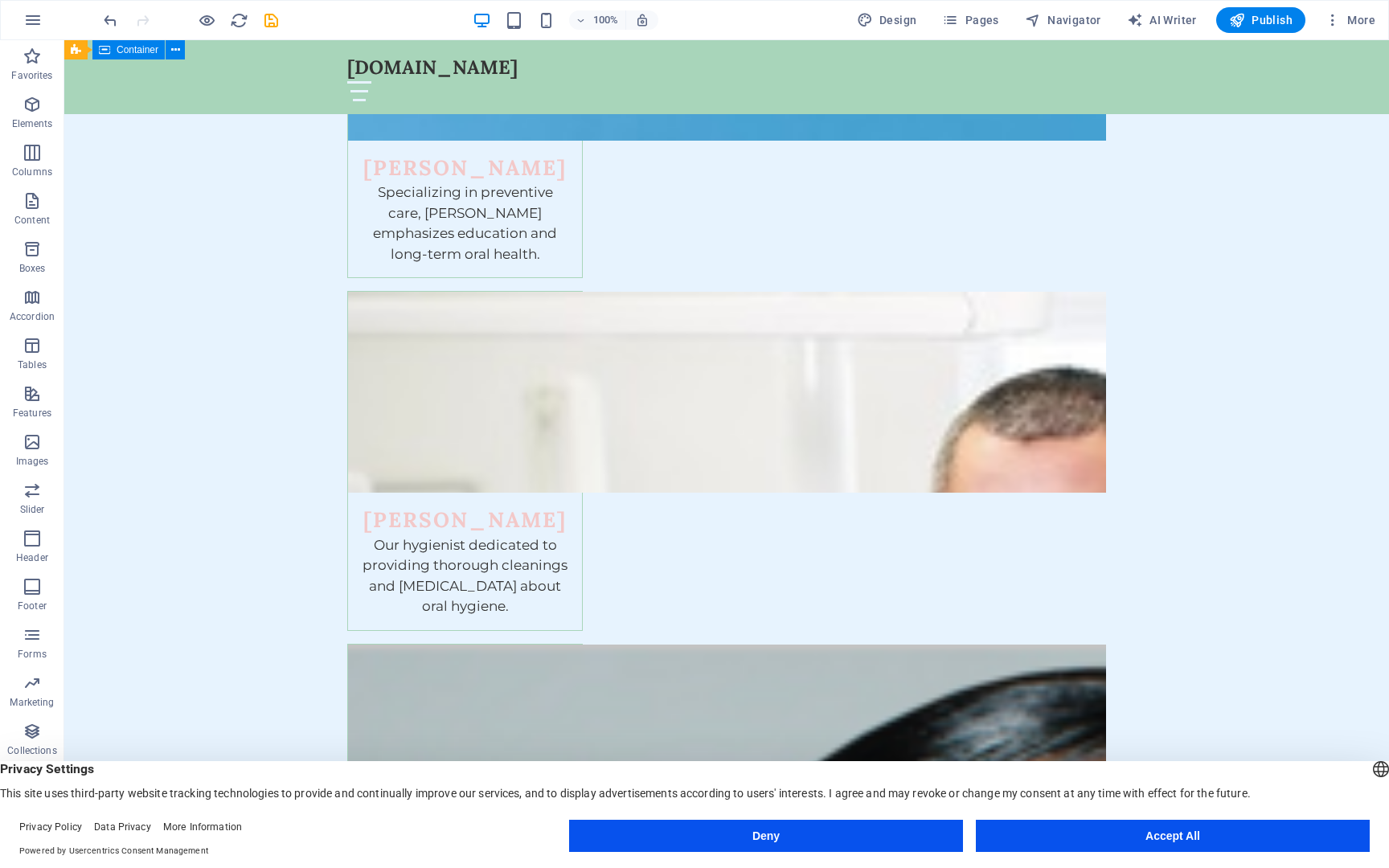
scroll to position [7022, 0]
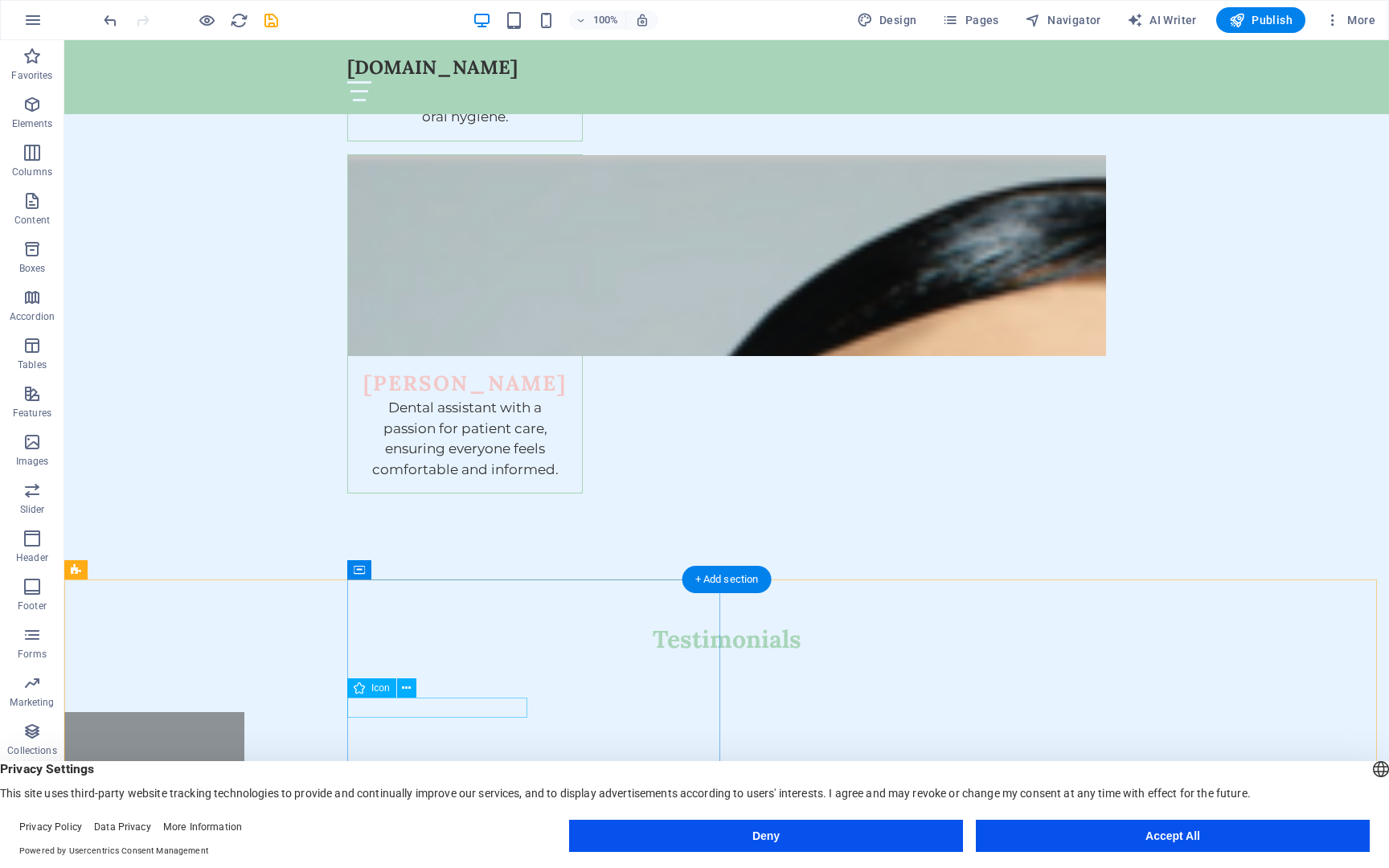
select select "xMidYMid"
select select "px"
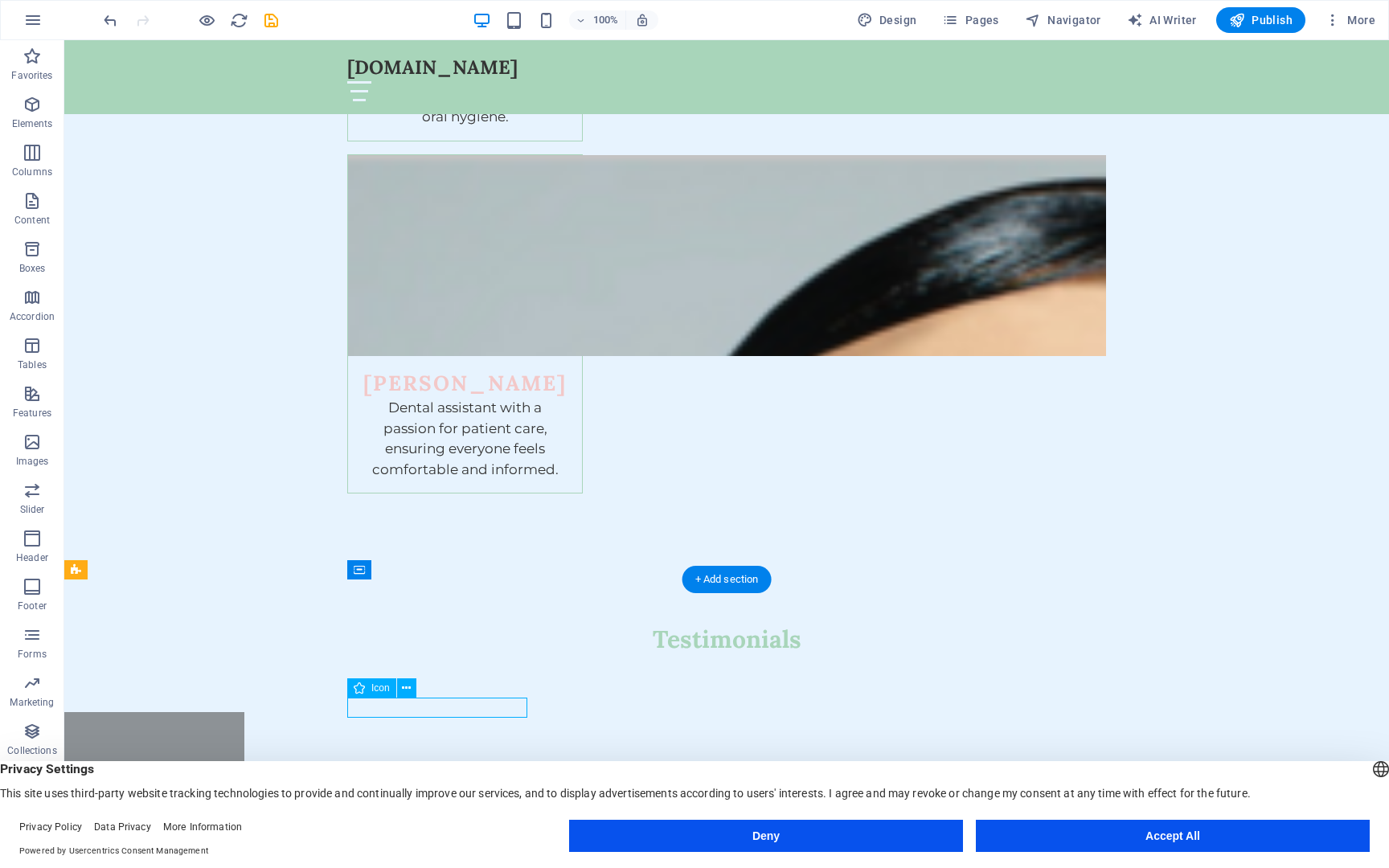
select select "px"
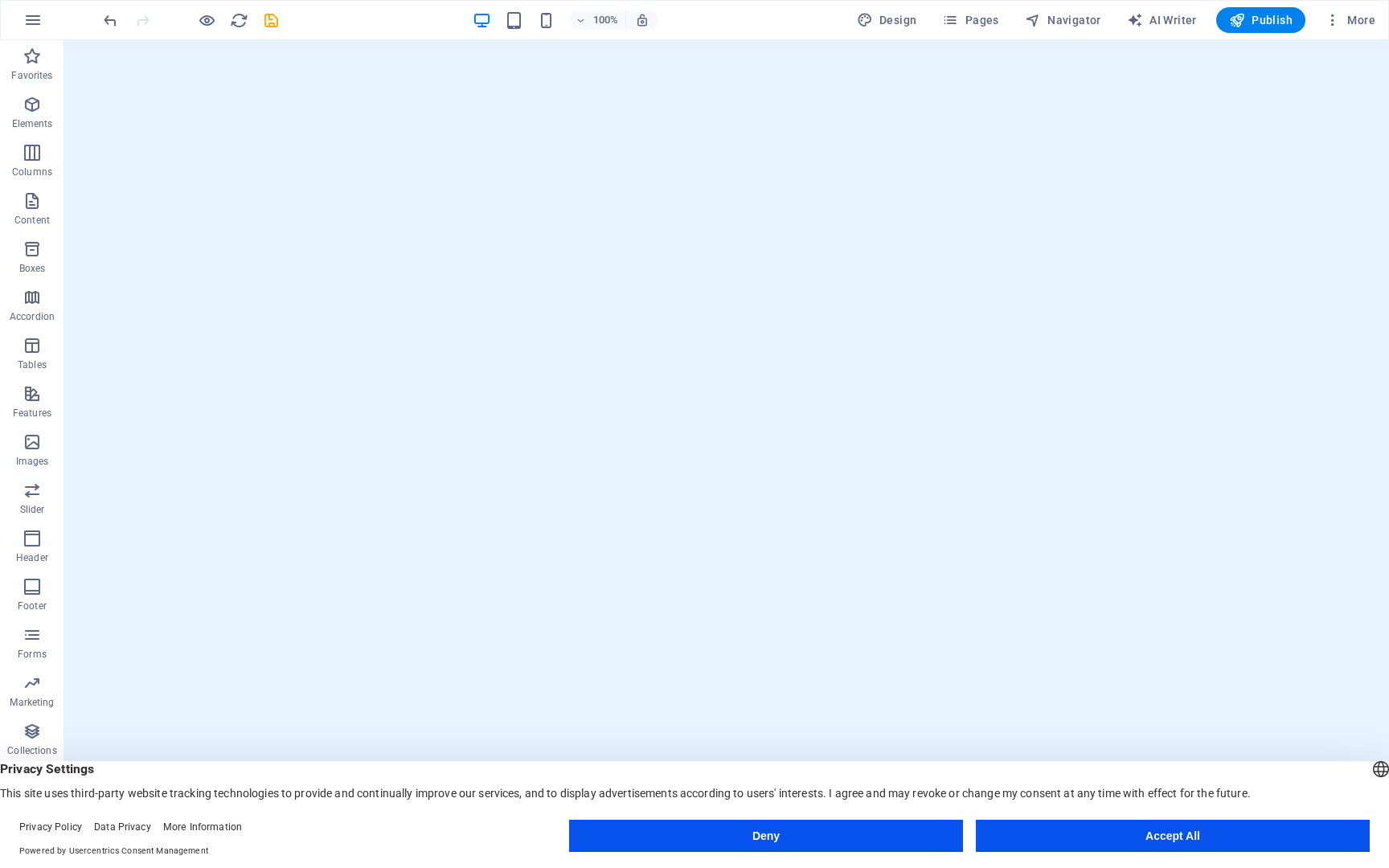
scroll to position [0, 0]
